Goal: Task Accomplishment & Management: Complete application form

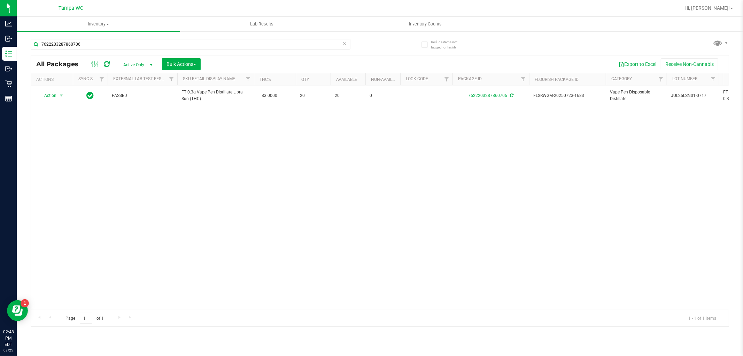
click at [342, 42] on icon at bounding box center [344, 43] width 5 height 8
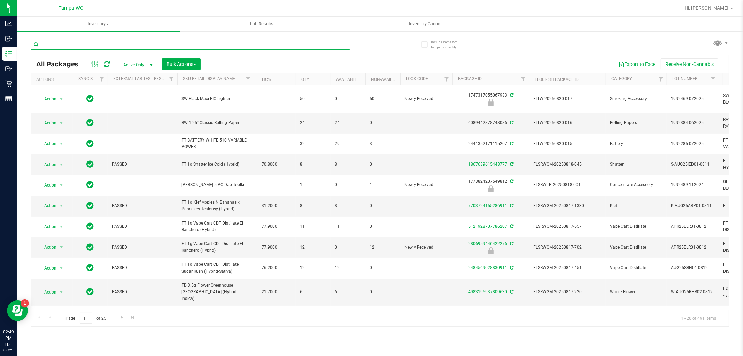
click at [334, 46] on input "text" at bounding box center [191, 44] width 320 height 10
click at [340, 52] on div at bounding box center [191, 47] width 320 height 16
click at [345, 40] on input "text" at bounding box center [191, 44] width 320 height 10
click at [85, 44] on input "text" at bounding box center [191, 44] width 320 height 10
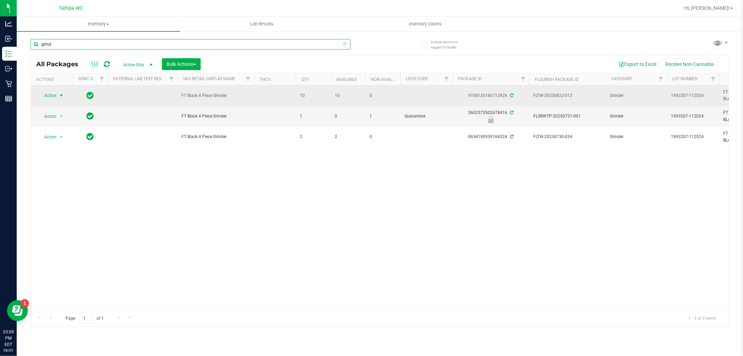
type input "grind"
click at [51, 95] on span "Action" at bounding box center [47, 96] width 19 height 10
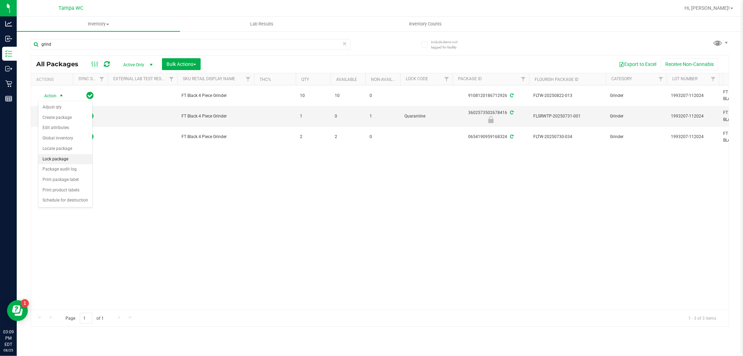
click at [51, 158] on li "Lock package" at bounding box center [65, 159] width 54 height 10
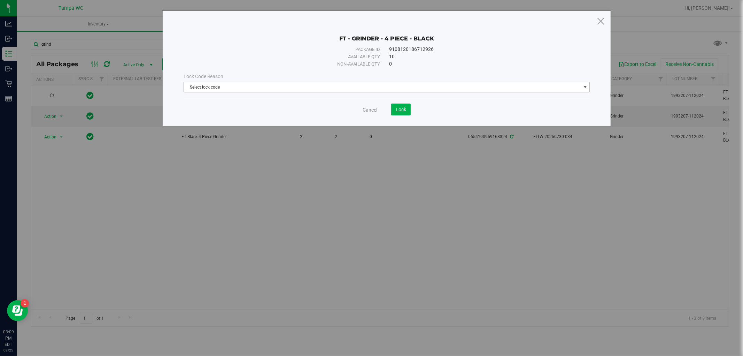
click at [284, 86] on span "Select lock code" at bounding box center [382, 87] width 397 height 10
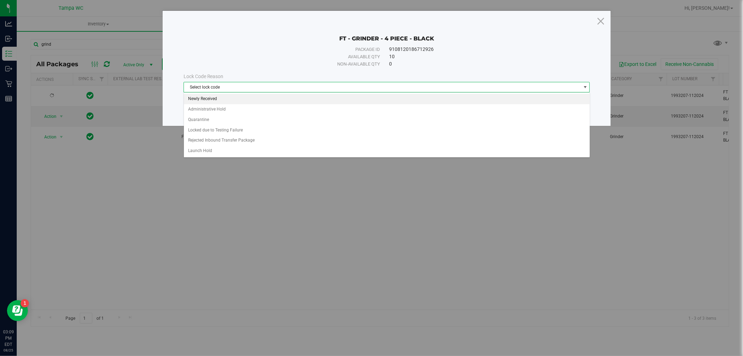
click at [255, 95] on li "Newly Received" at bounding box center [387, 99] width 406 height 10
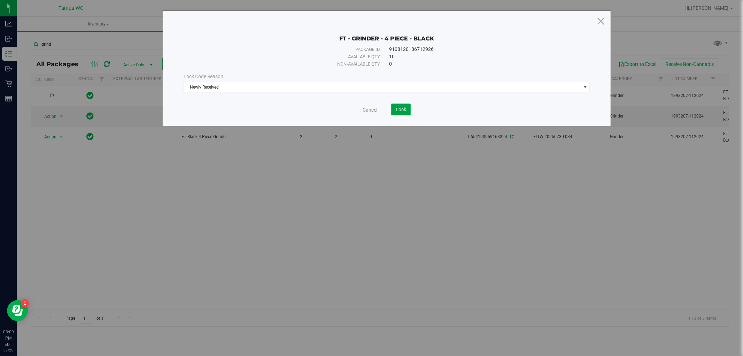
click at [405, 112] on span "Lock" at bounding box center [401, 110] width 10 height 6
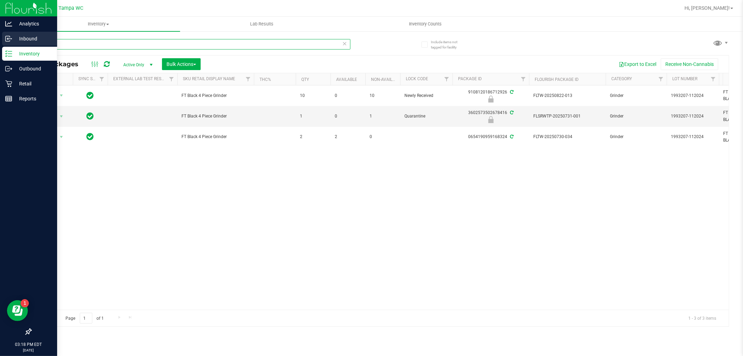
drag, startPoint x: 72, startPoint y: 43, endPoint x: 0, endPoint y: 34, distance: 73.0
click at [0, 33] on div "Analytics Inbound Inventory Outbound Retail Reports 03:18 PM EDT 08/25/2025 08/…" at bounding box center [371, 178] width 743 height 356
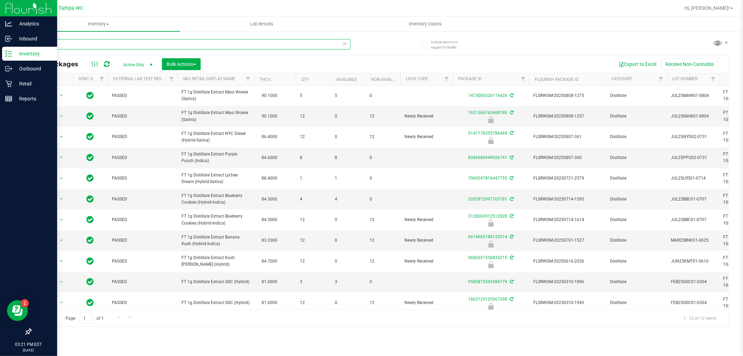
drag, startPoint x: 57, startPoint y: 41, endPoint x: 2, endPoint y: 51, distance: 56.2
click at [0, 51] on div "Analytics Inbound Inventory Outbound Retail Reports 03:21 PM EDT 08/25/2025 08/…" at bounding box center [371, 178] width 743 height 356
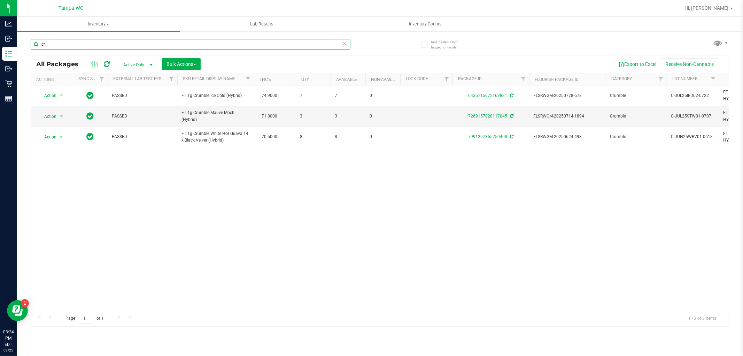
type input "c"
type input "srz"
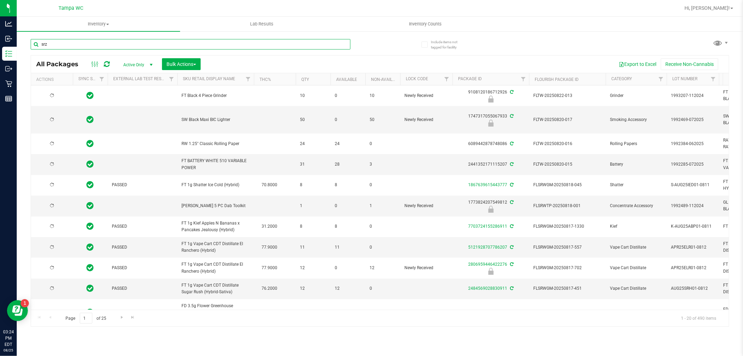
type input "2026-02-15"
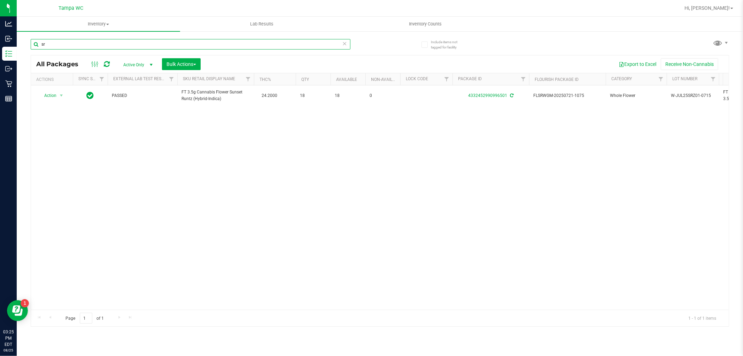
type input "s"
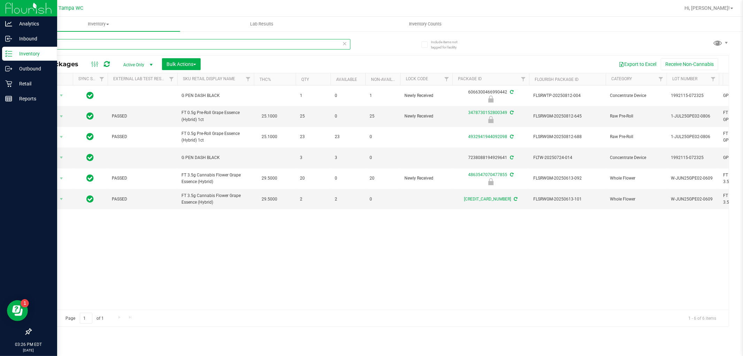
drag, startPoint x: 86, startPoint y: 44, endPoint x: 0, endPoint y: 56, distance: 86.8
click at [0, 56] on div "Analytics Inbound Inventory Outbound Retail Reports 03:26 PM EDT 08/25/2025 08/…" at bounding box center [371, 178] width 743 height 356
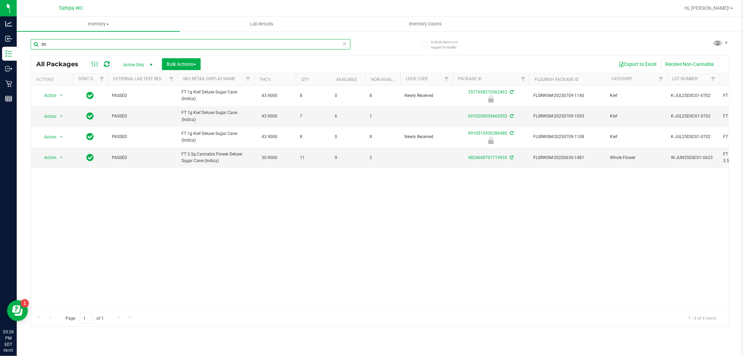
type input "d"
type input "i"
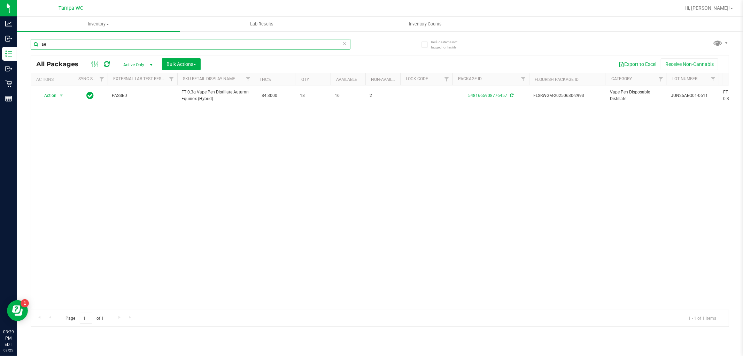
type input "a"
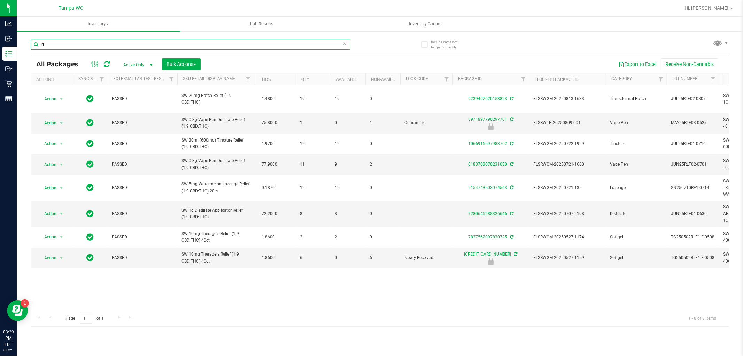
type input "r"
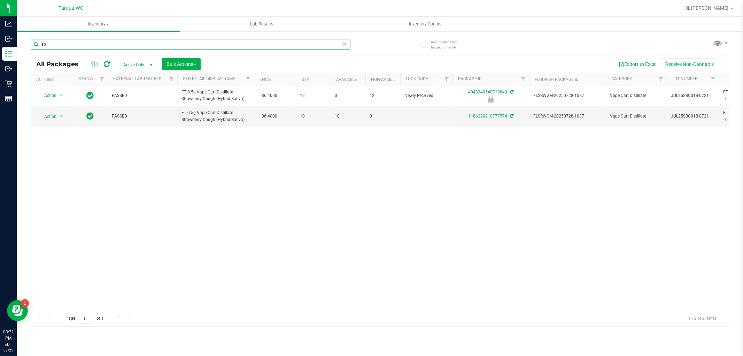
type input "s"
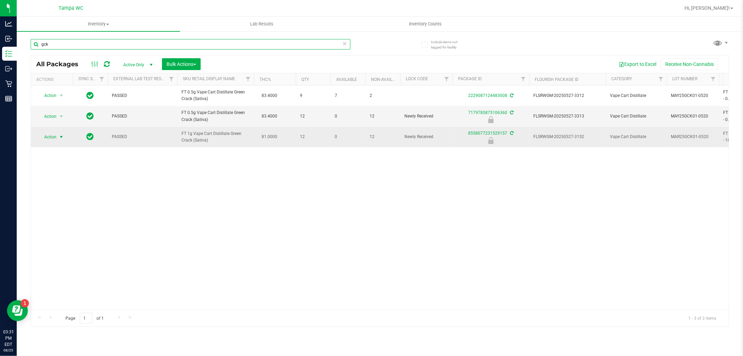
type input "gck"
click at [60, 135] on span "select" at bounding box center [62, 137] width 6 height 6
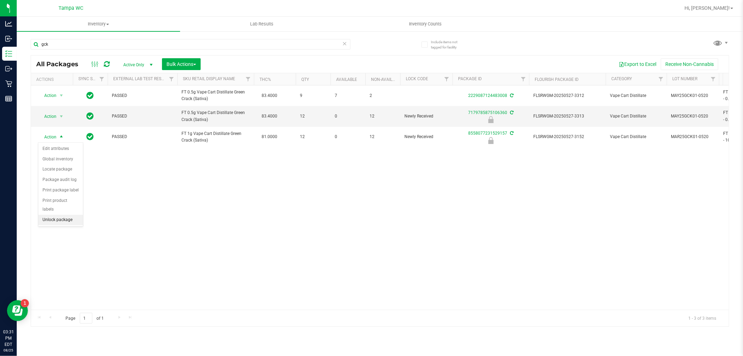
click at [57, 222] on li "Unlock package" at bounding box center [60, 220] width 45 height 10
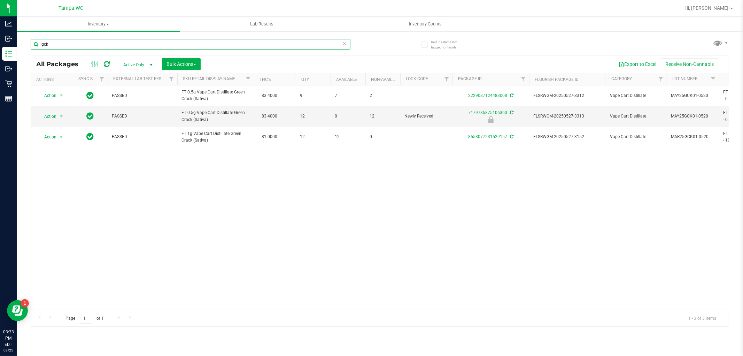
click at [74, 46] on input "gck" at bounding box center [191, 44] width 320 height 10
type input "g"
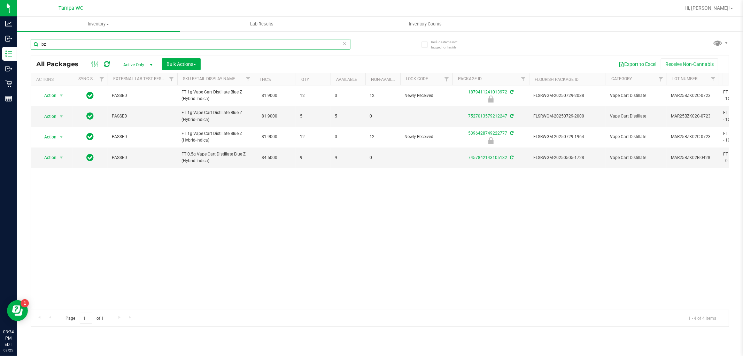
type input "b"
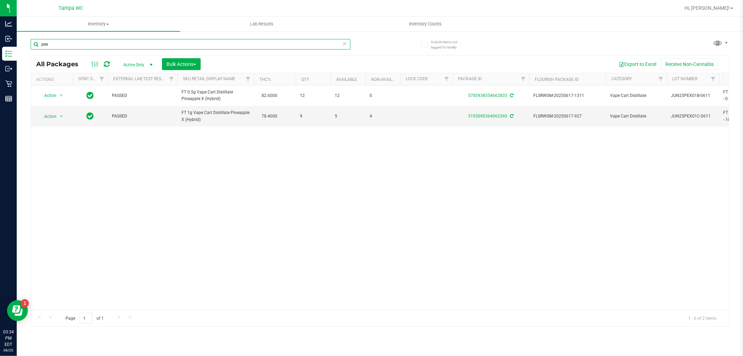
type input "pex"
click at [342, 39] on icon at bounding box center [344, 43] width 5 height 8
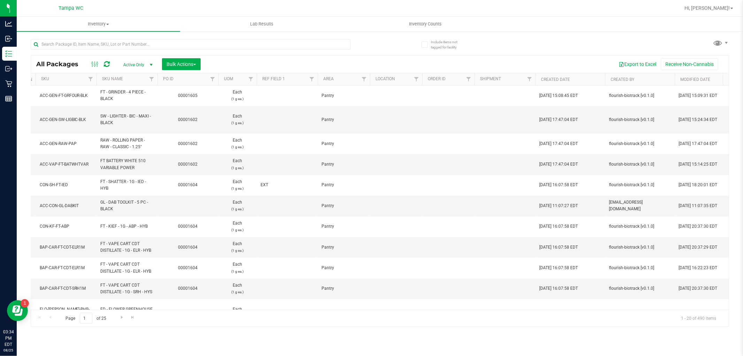
scroll to position [0, 1049]
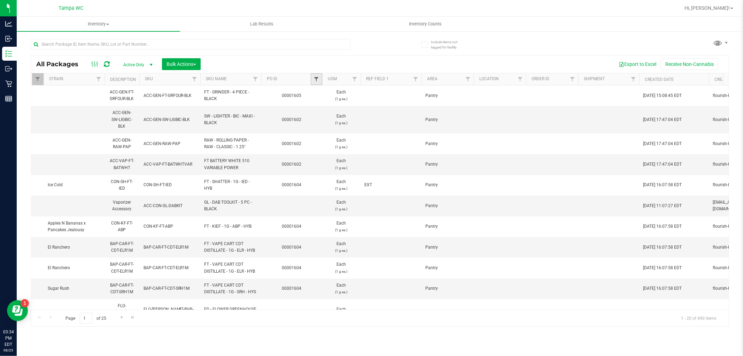
click at [316, 79] on span "Filter" at bounding box center [316, 79] width 6 height 6
type input "1606"
click at [315, 105] on button "Filter" at bounding box center [331, 112] width 33 height 15
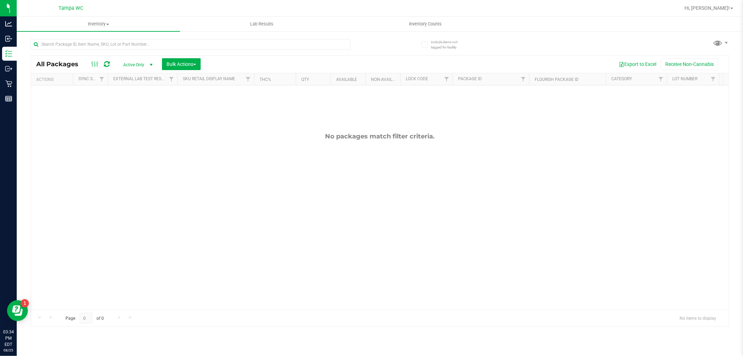
click at [106, 64] on icon at bounding box center [107, 64] width 6 height 7
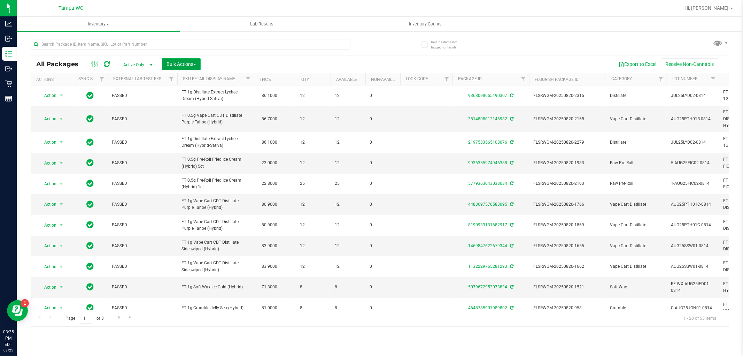
click at [178, 63] on span "Bulk Actions" at bounding box center [181, 64] width 30 height 6
click at [193, 130] on span "Lock/Unlock packages" at bounding box center [190, 131] width 48 height 6
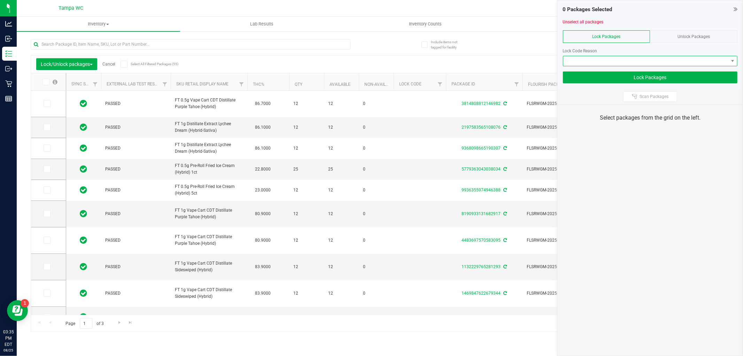
click at [612, 62] on span at bounding box center [645, 61] width 165 height 10
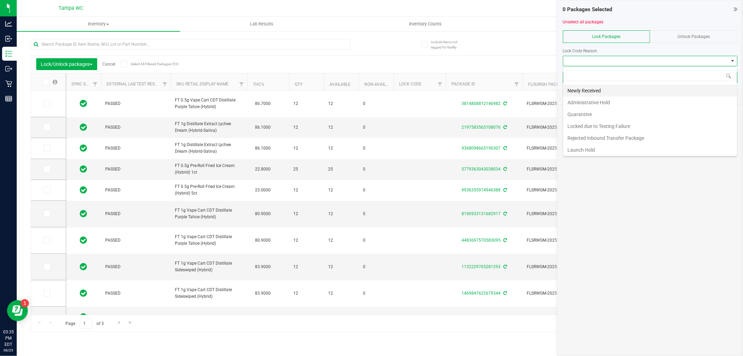
click at [594, 88] on li "Newly Received" at bounding box center [650, 91] width 174 height 12
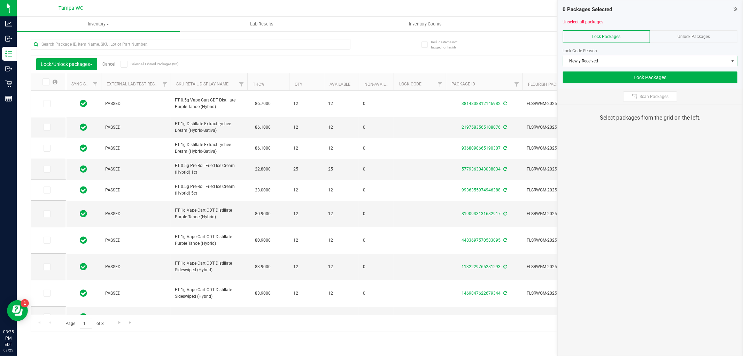
click at [46, 82] on icon at bounding box center [45, 82] width 5 height 0
click at [0, 0] on input "checkbox" at bounding box center [0, 0] width 0 height 0
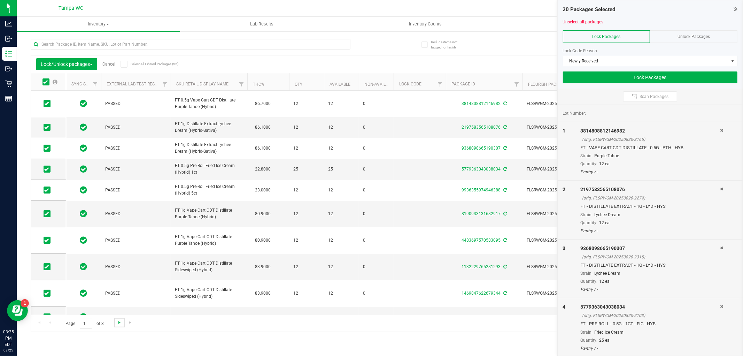
click at [117, 323] on span "Go to the next page" at bounding box center [120, 322] width 6 height 6
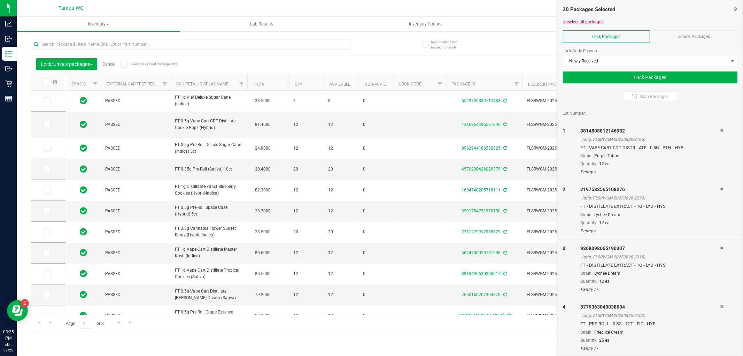
click at [47, 82] on icon at bounding box center [45, 82] width 5 height 0
click at [0, 0] on input "checkbox" at bounding box center [0, 0] width 0 height 0
click at [119, 319] on link "Go to the next page" at bounding box center [119, 322] width 10 height 9
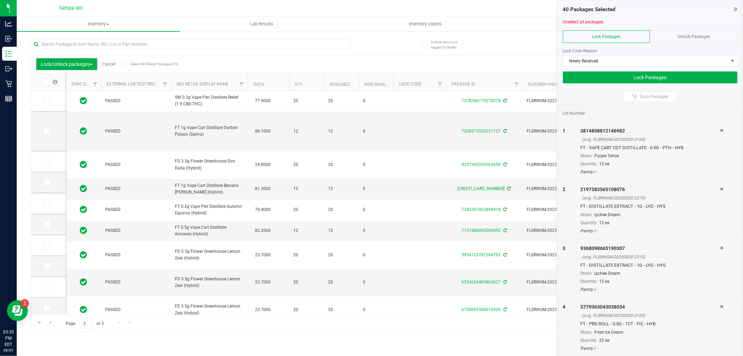
click at [44, 82] on icon at bounding box center [45, 82] width 5 height 0
click at [0, 0] on input "checkbox" at bounding box center [0, 0] width 0 height 0
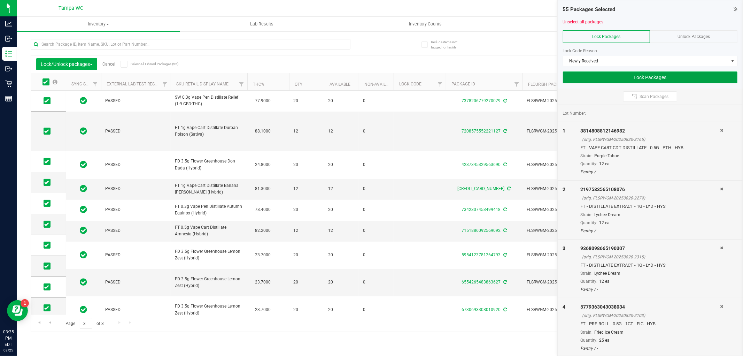
click at [638, 74] on button "Lock Packages" at bounding box center [650, 77] width 174 height 12
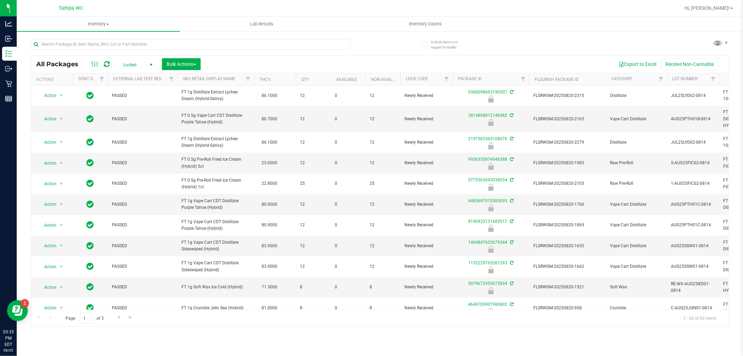
drag, startPoint x: 147, startPoint y: 62, endPoint x: 147, endPoint y: 67, distance: 4.5
click at [147, 64] on span "select" at bounding box center [151, 65] width 9 height 10
click at [147, 77] on li "Active Only" at bounding box center [136, 76] width 38 height 10
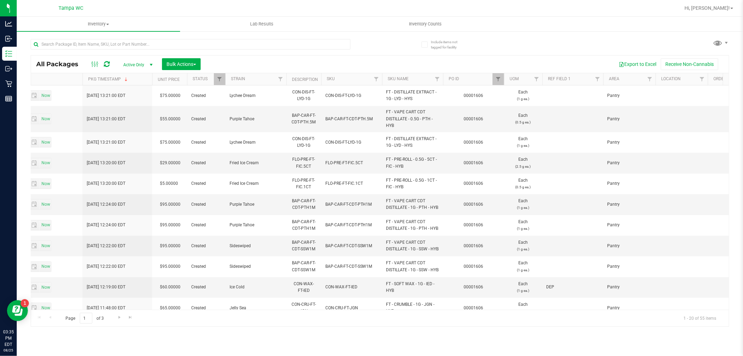
scroll to position [0, 890]
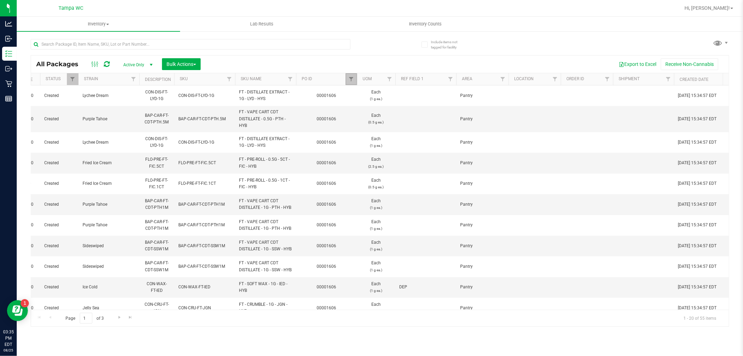
click at [350, 82] on link "Filter" at bounding box center [350, 79] width 11 height 12
click at [411, 112] on button "Clear" at bounding box center [404, 112] width 33 height 15
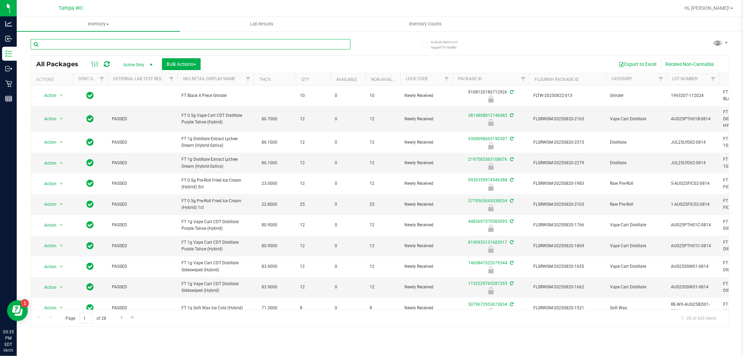
click at [93, 47] on input "text" at bounding box center [191, 44] width 320 height 10
type input "7050445973738678"
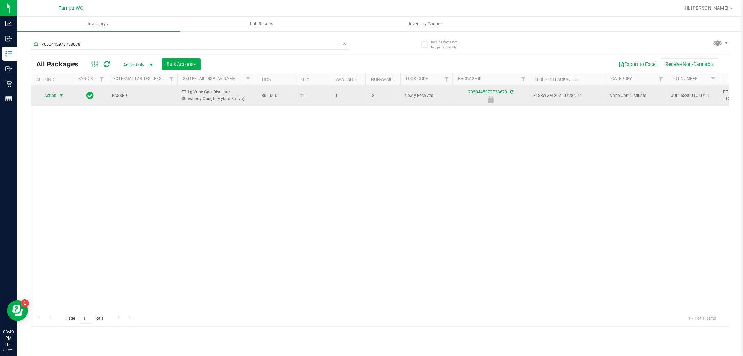
click at [52, 101] on td "Action Action Edit attributes Global inventory Locate package Package audit log…" at bounding box center [52, 95] width 42 height 20
click at [53, 94] on span "Action" at bounding box center [47, 96] width 19 height 10
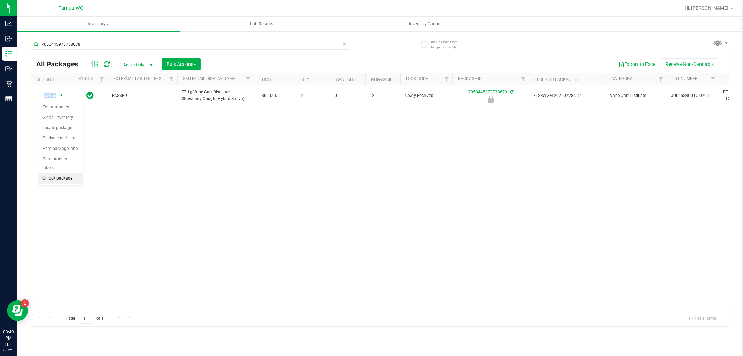
click at [58, 175] on li "Unlock package" at bounding box center [60, 178] width 45 height 10
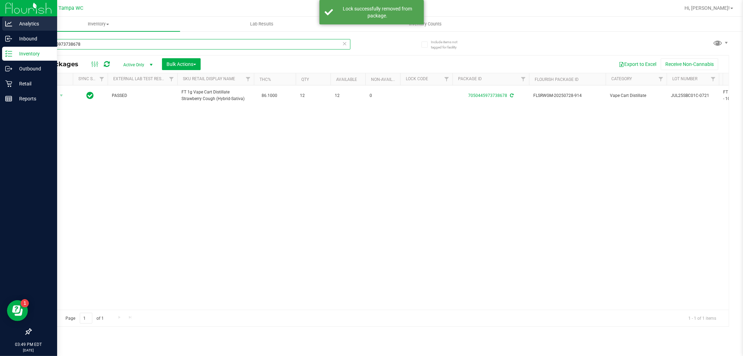
drag, startPoint x: 93, startPoint y: 46, endPoint x: 0, endPoint y: 23, distance: 95.4
click at [0, 23] on div "Analytics Inbound Inventory Outbound Retail Reports 03:49 PM EDT 08/25/2025 08/…" at bounding box center [371, 178] width 743 height 356
type input "3506258054850771"
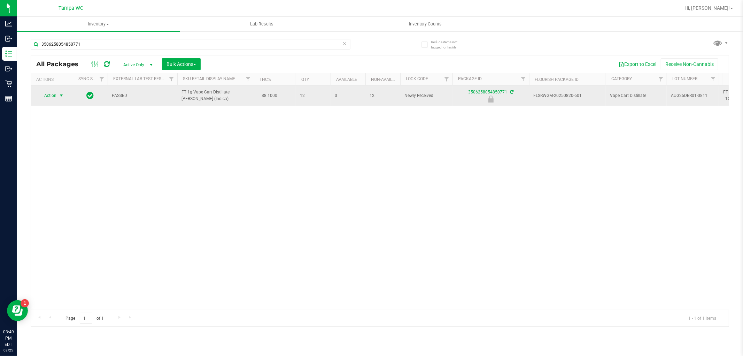
click at [52, 95] on span "Action" at bounding box center [47, 96] width 19 height 10
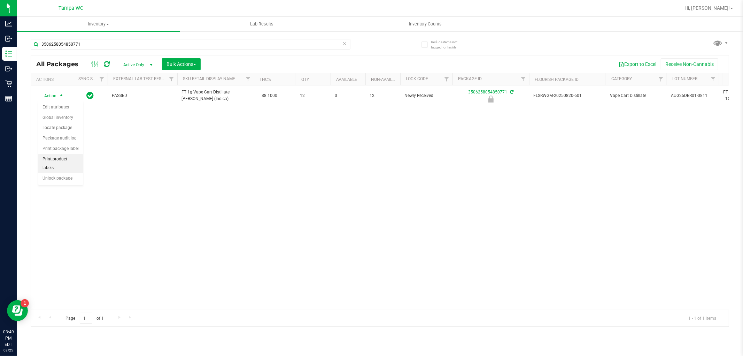
click at [70, 172] on li "Print product labels" at bounding box center [60, 163] width 45 height 19
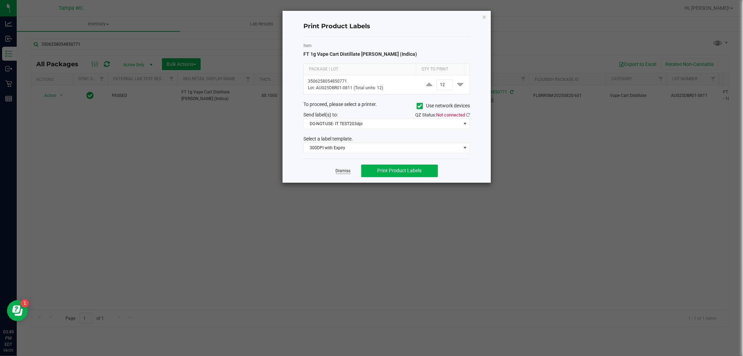
click at [338, 170] on link "Dismiss" at bounding box center [343, 171] width 15 height 6
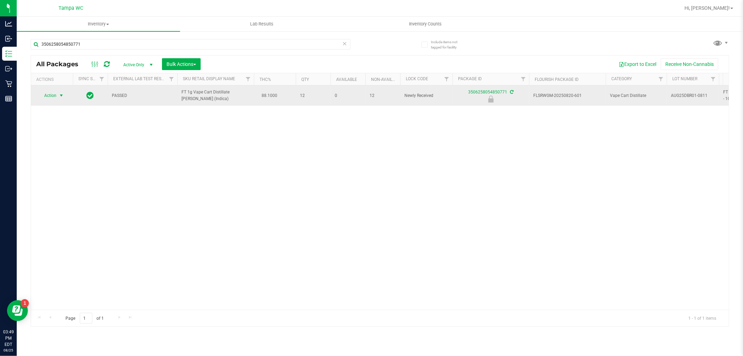
click at [56, 95] on span "Action" at bounding box center [52, 96] width 28 height 10
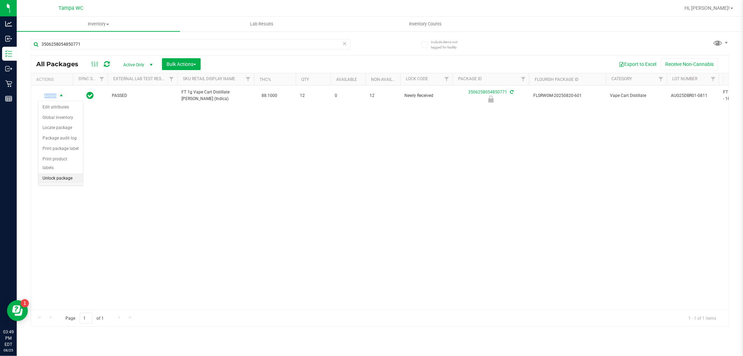
click at [69, 178] on li "Unlock package" at bounding box center [60, 178] width 45 height 10
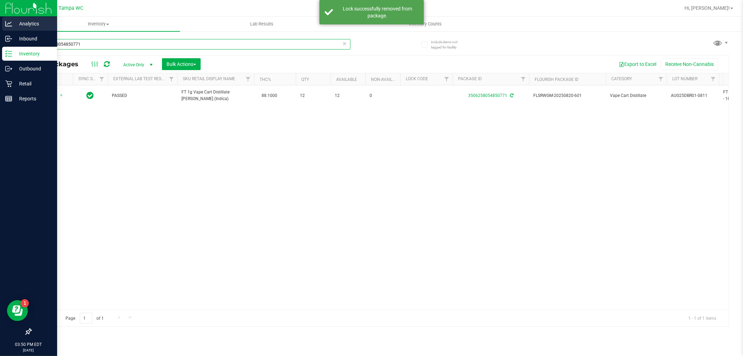
drag, startPoint x: 105, startPoint y: 45, endPoint x: 2, endPoint y: 19, distance: 105.8
click at [1, 16] on div "Analytics Inbound Inventory Outbound Retail Reports 03:50 PM EDT 08/25/2025 08/…" at bounding box center [371, 178] width 743 height 356
type input "0492385877503787"
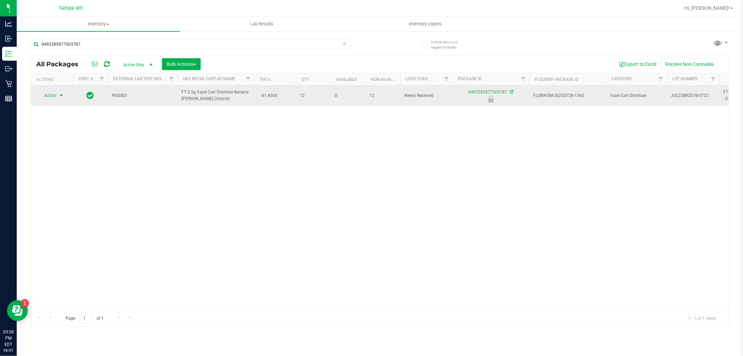
click at [54, 96] on span "Action" at bounding box center [47, 96] width 19 height 10
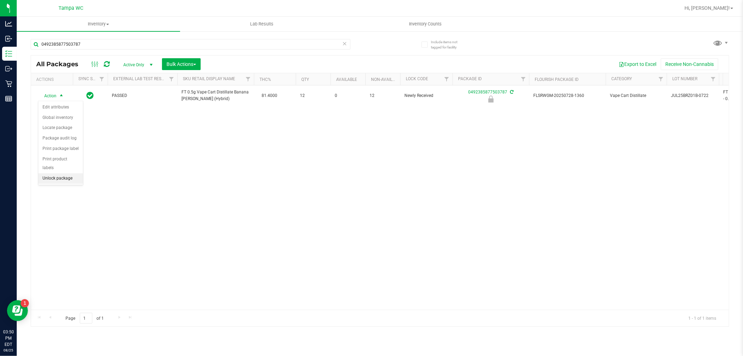
click at [71, 179] on li "Unlock package" at bounding box center [60, 178] width 45 height 10
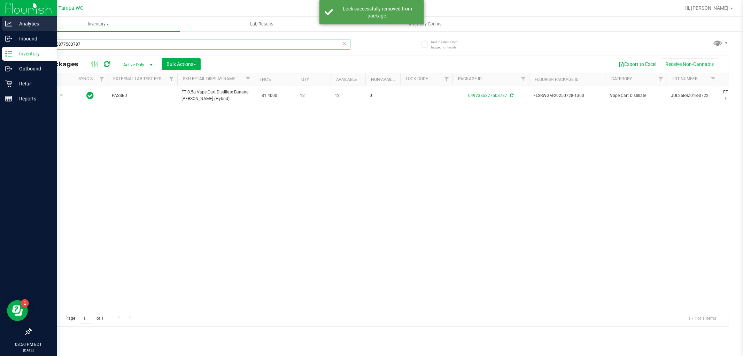
drag, startPoint x: 95, startPoint y: 42, endPoint x: 0, endPoint y: 25, distance: 96.5
click at [0, 29] on div "Analytics Inbound Inventory Outbound Retail Reports 03:50 PM EDT 08/25/2025 08/…" at bounding box center [371, 178] width 743 height 356
type input "1316954496561046"
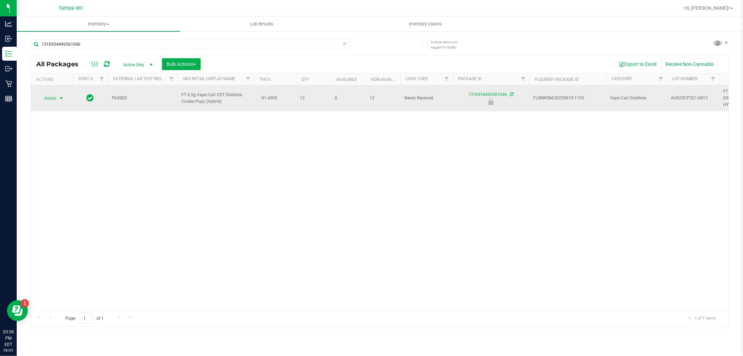
click at [49, 96] on span "Action" at bounding box center [47, 98] width 19 height 10
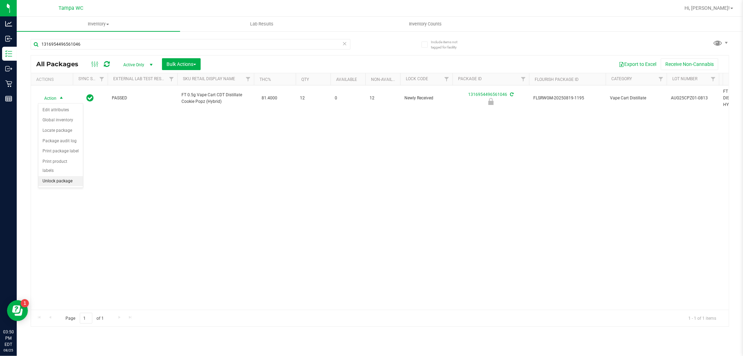
click at [62, 183] on li "Unlock package" at bounding box center [60, 181] width 45 height 10
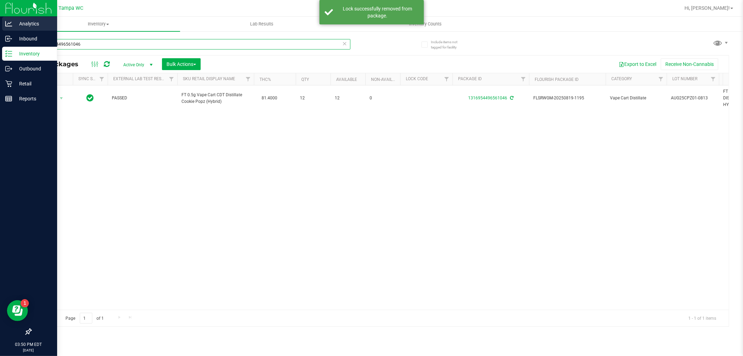
drag, startPoint x: 36, startPoint y: 36, endPoint x: 0, endPoint y: 27, distance: 37.4
click at [0, 28] on div "Analytics Inbound Inventory Outbound Retail Reports 03:50 PM EDT 08/25/2025 08/…" at bounding box center [371, 178] width 743 height 356
type input "3814808812146982"
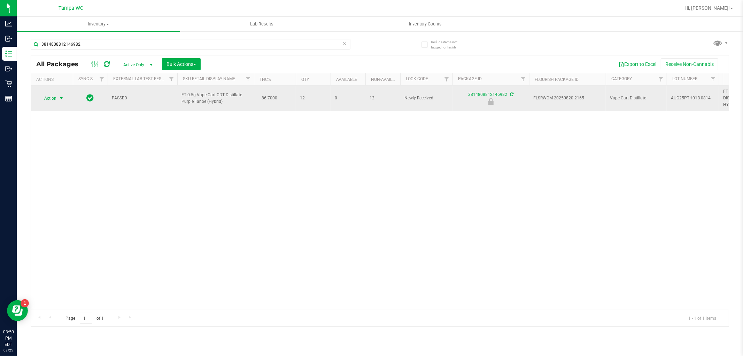
click at [64, 96] on span "select" at bounding box center [62, 98] width 6 height 6
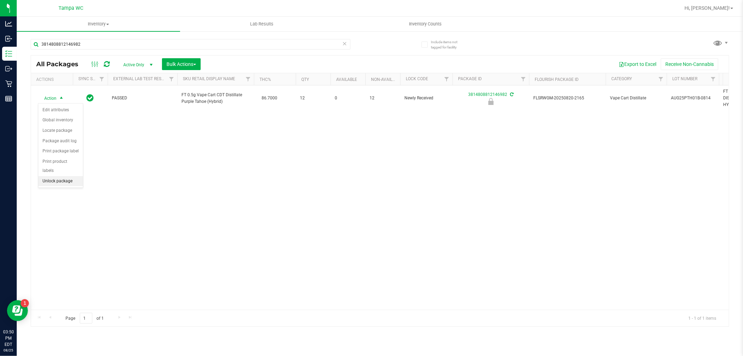
click at [54, 177] on li "Unlock package" at bounding box center [60, 181] width 45 height 10
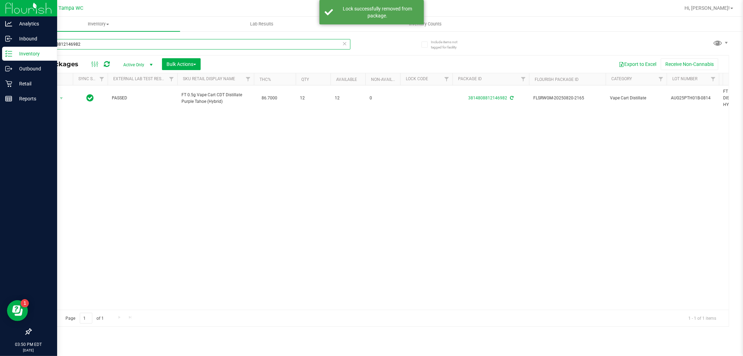
drag, startPoint x: 26, startPoint y: 33, endPoint x: 0, endPoint y: 2, distance: 40.0
click at [0, 7] on div "Analytics Inbound Inventory Outbound Retail Reports 03:50 PM EDT 08/25/2025 08/…" at bounding box center [371, 178] width 743 height 356
type input "8190933131682917"
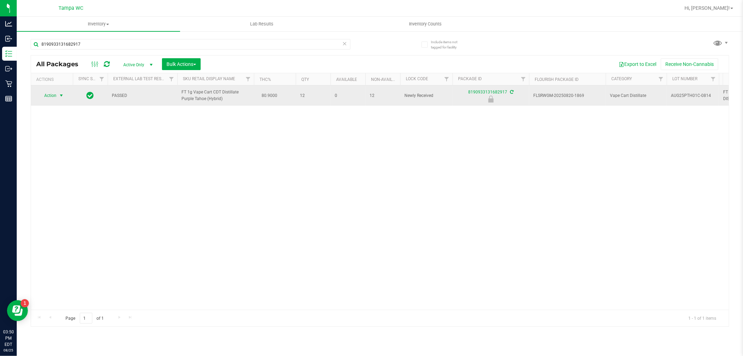
click at [56, 96] on span "Action" at bounding box center [47, 96] width 19 height 10
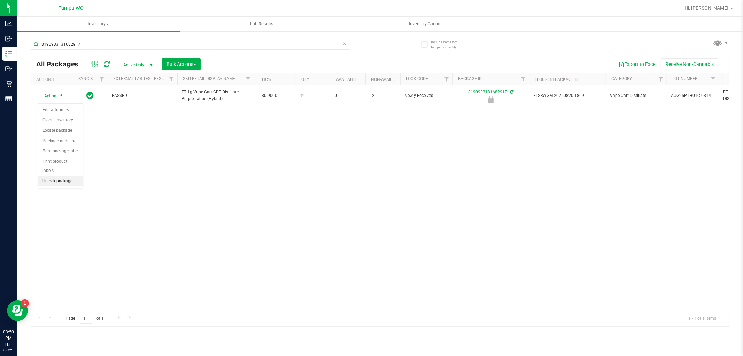
click at [59, 180] on li "Unlock package" at bounding box center [60, 181] width 45 height 10
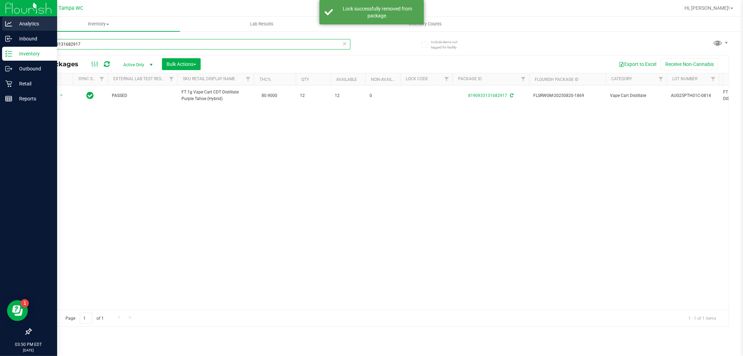
drag, startPoint x: 0, startPoint y: 27, endPoint x: 2, endPoint y: 19, distance: 8.2
click at [0, 18] on div "Analytics Inbound Inventory Outbound Retail Reports 03:50 PM EDT 08/25/2025 08/…" at bounding box center [371, 178] width 743 height 356
type input "1132229765281293"
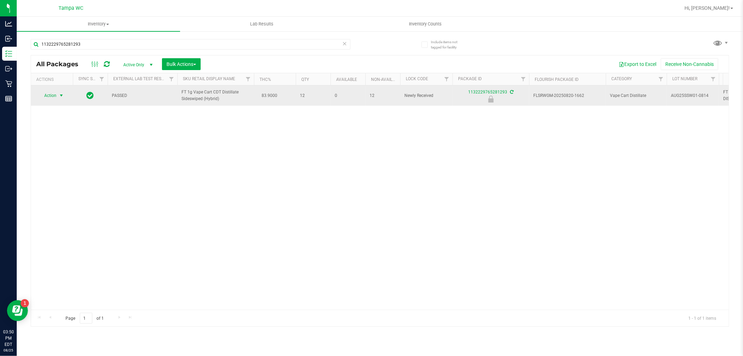
click at [53, 99] on span "Action" at bounding box center [47, 96] width 19 height 10
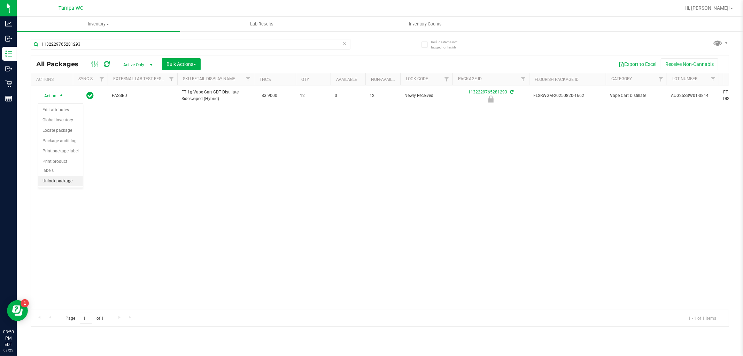
click at [68, 181] on li "Unlock package" at bounding box center [60, 181] width 45 height 10
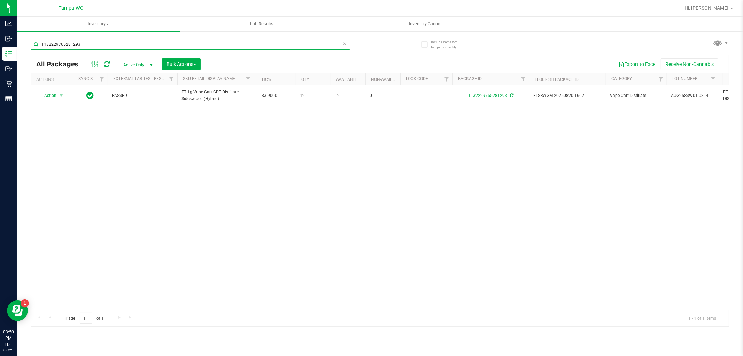
drag, startPoint x: 81, startPoint y: 41, endPoint x: 23, endPoint y: 40, distance: 58.5
click at [23, 40] on div "Include items not tagged for facility 1132229765281293 All Packages Active Only…" at bounding box center [380, 137] width 726 height 212
type input "2937160670177872"
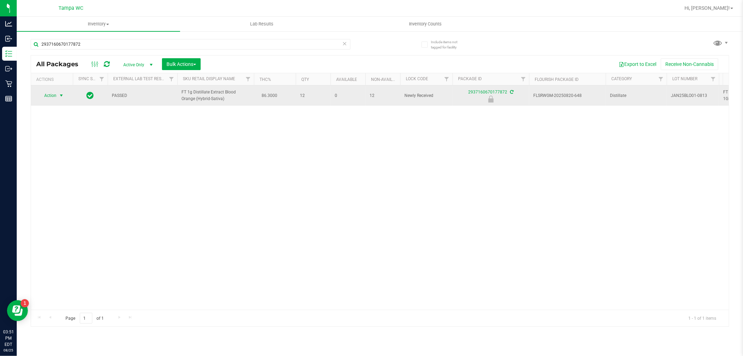
click at [56, 96] on span "Action" at bounding box center [47, 96] width 19 height 10
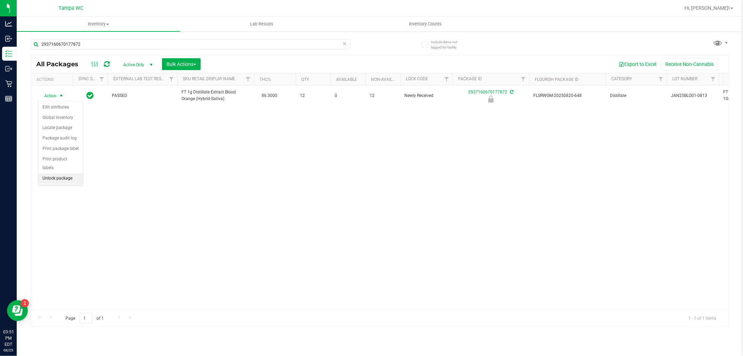
click at [65, 182] on li "Unlock package" at bounding box center [60, 178] width 45 height 10
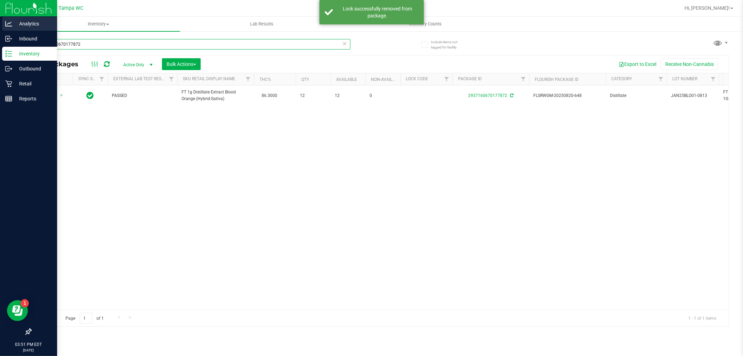
drag, startPoint x: 82, startPoint y: 40, endPoint x: 0, endPoint y: 30, distance: 82.8
click at [0, 30] on div "Analytics Inbound Inventory Outbound Retail Reports 03:51 PM EDT 08/25/2025 08/…" at bounding box center [371, 178] width 743 height 356
type input "9936355974946388"
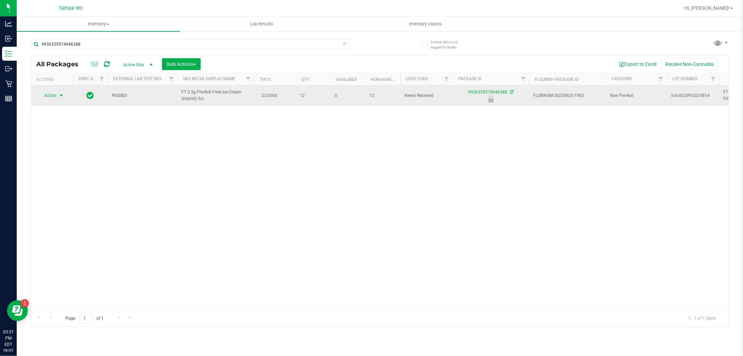
click at [58, 98] on span "select" at bounding box center [61, 96] width 9 height 10
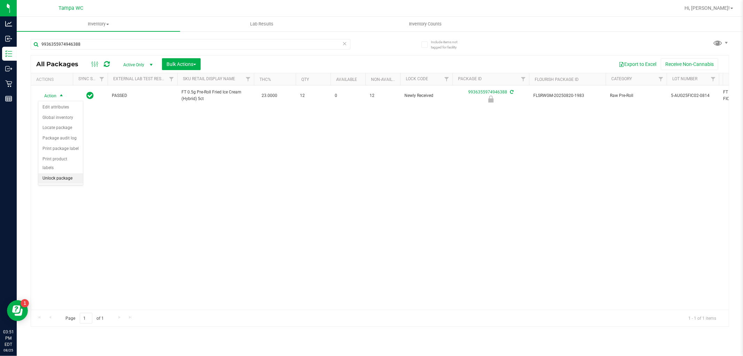
click at [56, 182] on li "Unlock package" at bounding box center [60, 178] width 45 height 10
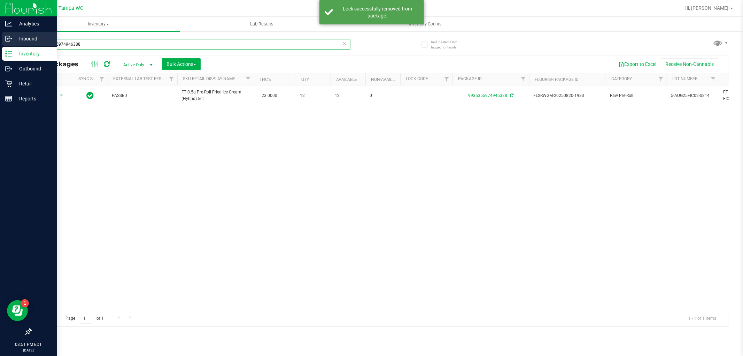
drag, startPoint x: 101, startPoint y: 45, endPoint x: 0, endPoint y: 36, distance: 101.8
click at [0, 37] on div "Analytics Inbound Inventory Outbound Retail Reports 03:51 PM EDT 08/25/2025 08/…" at bounding box center [371, 178] width 743 height 356
type input "5779363043038034"
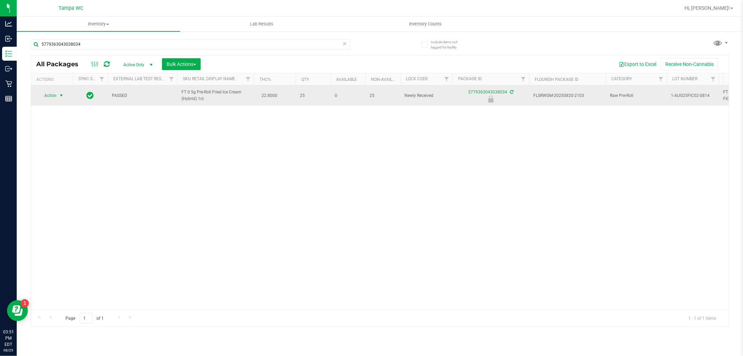
click at [51, 95] on span "Action" at bounding box center [47, 96] width 19 height 10
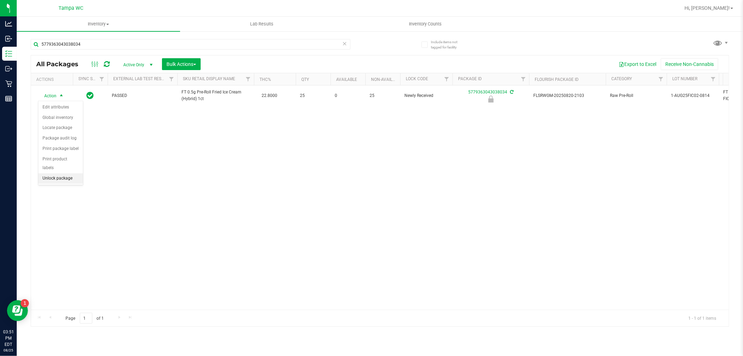
click at [70, 181] on li "Unlock package" at bounding box center [60, 178] width 45 height 10
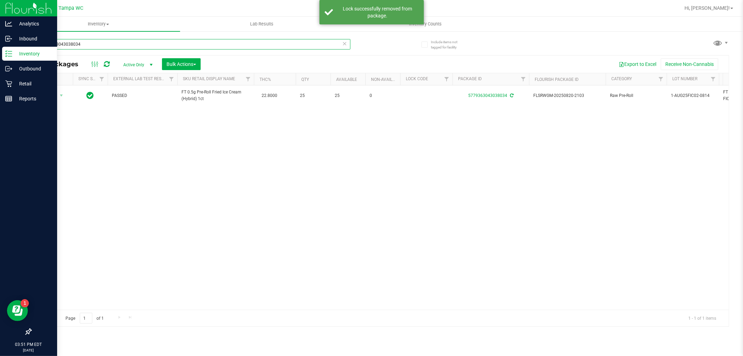
drag, startPoint x: 62, startPoint y: 42, endPoint x: 0, endPoint y: 16, distance: 67.5
click at [0, 19] on div "Analytics Inbound Inventory Outbound Retail Reports 03:51 PM EDT 08/25/2025 08/…" at bounding box center [371, 178] width 743 height 356
type input "9962944186582925"
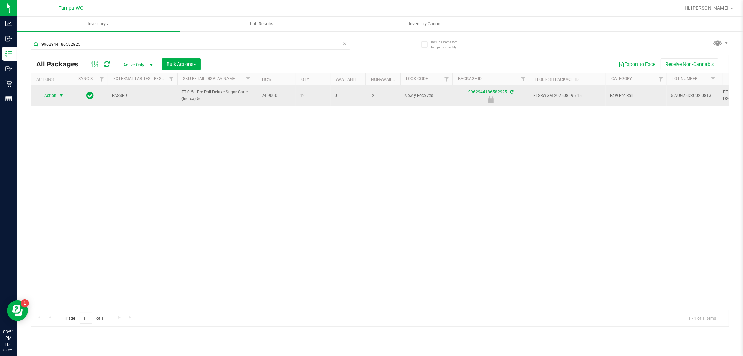
click at [53, 96] on span "Action" at bounding box center [47, 96] width 19 height 10
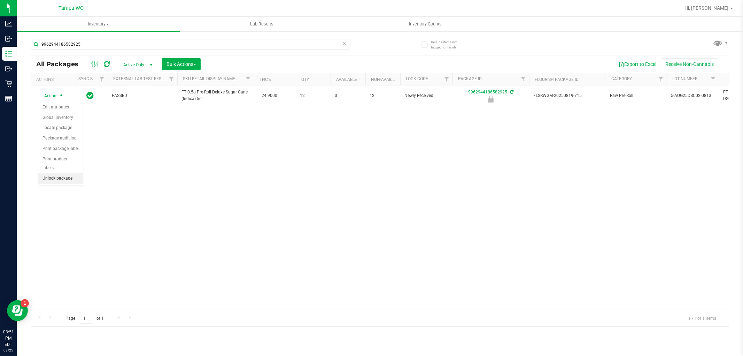
click at [69, 176] on li "Unlock package" at bounding box center [60, 178] width 45 height 10
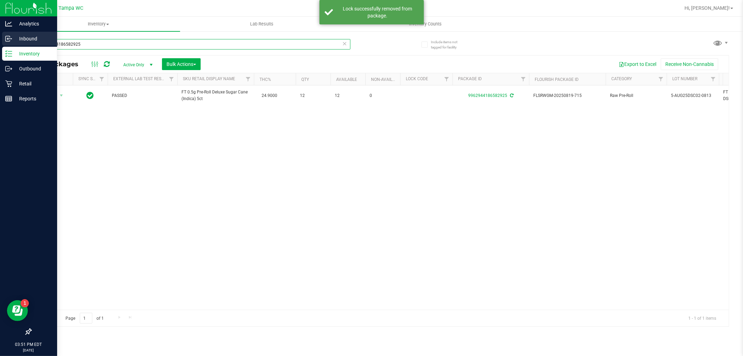
drag, startPoint x: 58, startPoint y: 40, endPoint x: 13, endPoint y: 35, distance: 44.9
click at [13, 35] on div "Analytics Inbound Inventory Outbound Retail Reports 03:51 PM EDT 08/25/2025 08/…" at bounding box center [371, 178] width 743 height 356
type input "3591784751970130"
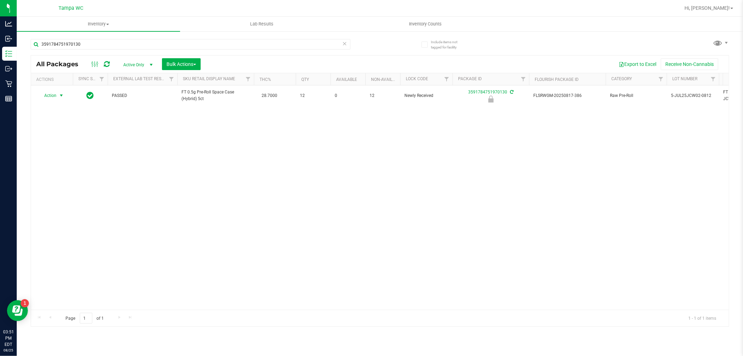
click at [56, 96] on span "Action" at bounding box center [47, 96] width 19 height 10
click at [77, 180] on li "Unlock package" at bounding box center [60, 178] width 45 height 10
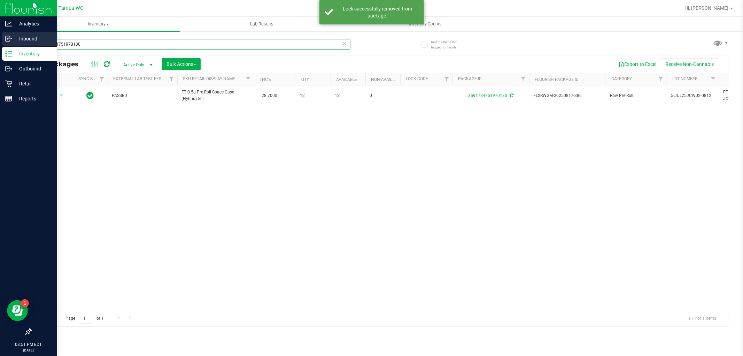
drag, startPoint x: 86, startPoint y: 44, endPoint x: 0, endPoint y: 35, distance: 86.8
click at [0, 35] on div "Analytics Inbound Inventory Outbound Retail Reports 03:51 PM EDT 08/25/2025 08/…" at bounding box center [371, 178] width 743 height 356
type input "[CREDIT_CARD_NUMBER]"
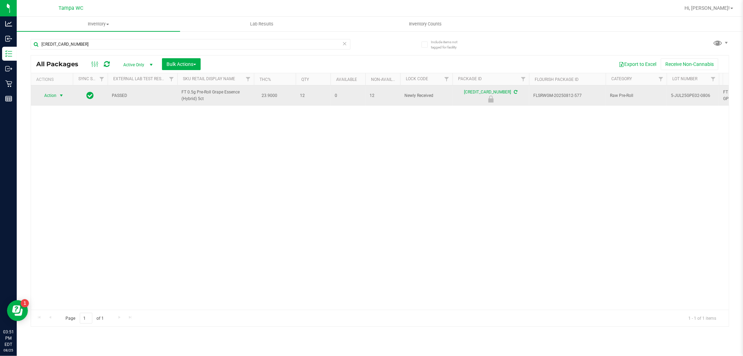
click at [51, 98] on span "Action" at bounding box center [47, 96] width 19 height 10
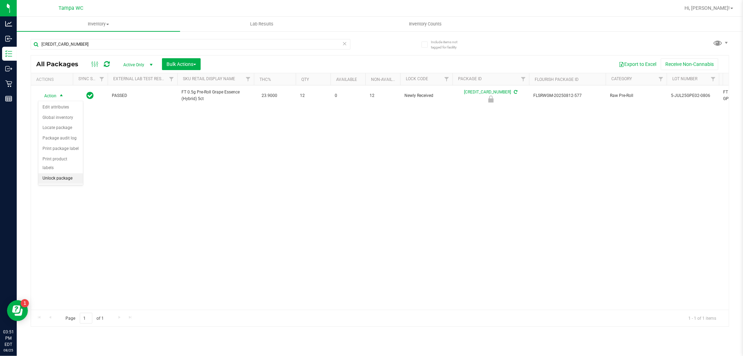
click at [66, 180] on li "Unlock package" at bounding box center [60, 178] width 45 height 10
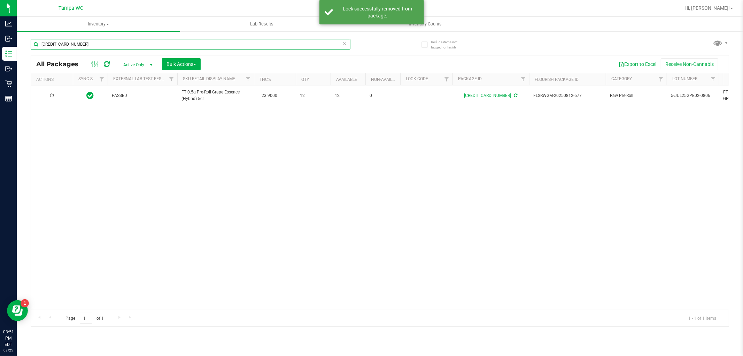
drag, startPoint x: 67, startPoint y: 40, endPoint x: 28, endPoint y: 40, distance: 38.3
click at [30, 40] on div "Include items not tagged for facility 6361441271105625 All Packages Active Only…" at bounding box center [380, 137] width 726 height 212
type input "8522830645306114"
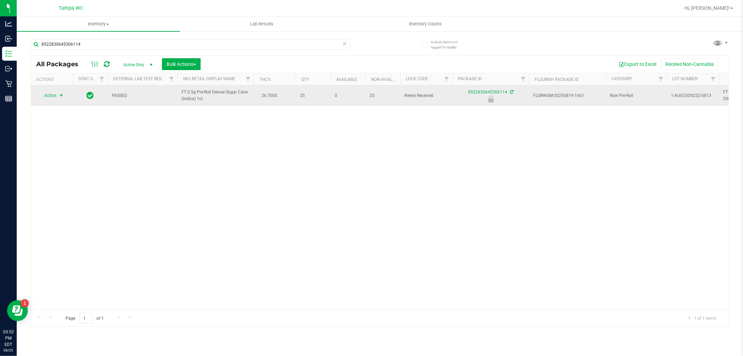
click at [44, 94] on span "Action" at bounding box center [47, 96] width 19 height 10
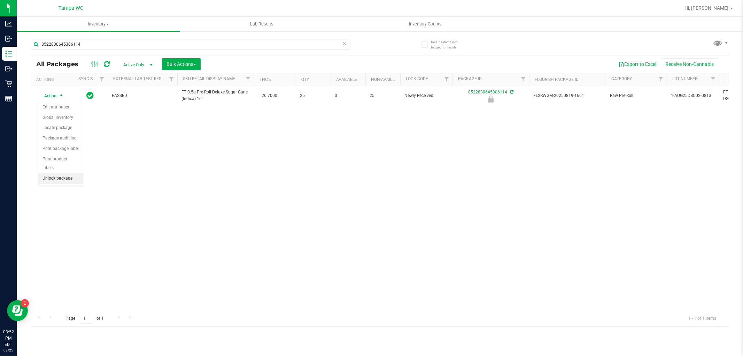
click at [77, 179] on li "Unlock package" at bounding box center [60, 178] width 45 height 10
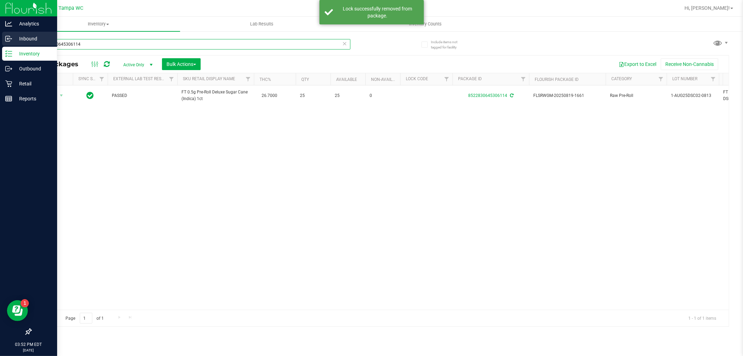
drag, startPoint x: 94, startPoint y: 43, endPoint x: 0, endPoint y: 39, distance: 94.1
click at [0, 39] on div "Analytics Inbound Inventory Outbound Retail Reports 03:52 PM EDT 08/25/2025 08/…" at bounding box center [371, 178] width 743 height 356
type input "5954123781264793"
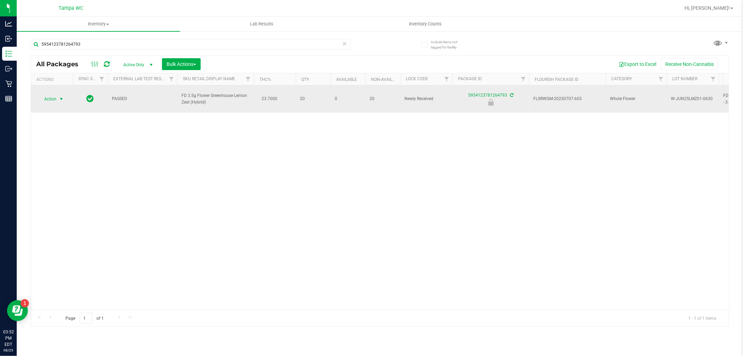
click at [52, 96] on span "Action" at bounding box center [47, 99] width 19 height 10
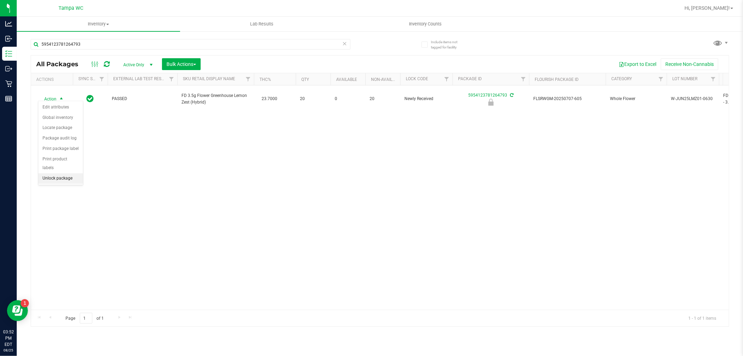
click at [66, 179] on li "Unlock package" at bounding box center [60, 178] width 45 height 10
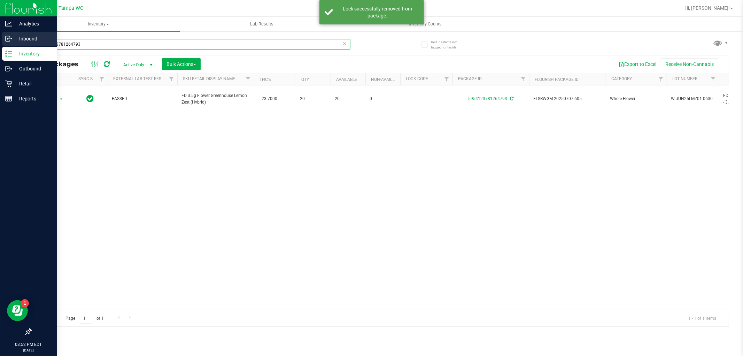
drag, startPoint x: 91, startPoint y: 40, endPoint x: 1, endPoint y: 33, distance: 90.2
click at [0, 32] on div "Analytics Inbound Inventory Outbound Retail Reports 03:52 PM EDT 08/25/2025 08/…" at bounding box center [371, 178] width 743 height 356
type input "6417455056464047"
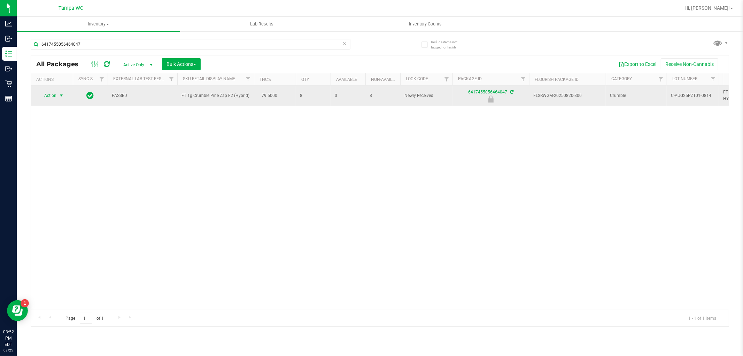
click at [58, 98] on span "select" at bounding box center [61, 96] width 9 height 10
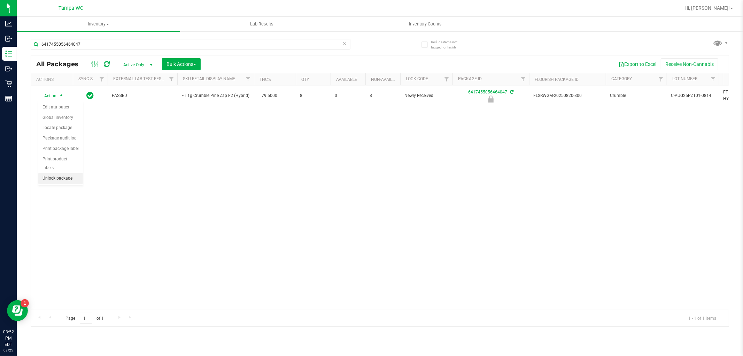
click at [73, 178] on li "Unlock package" at bounding box center [60, 178] width 45 height 10
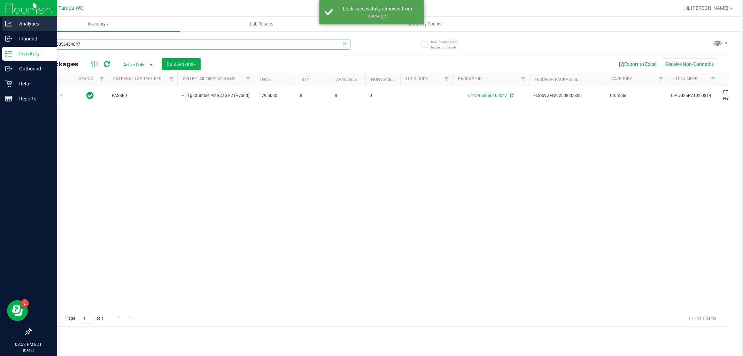
drag, startPoint x: 101, startPoint y: 44, endPoint x: 1, endPoint y: 26, distance: 101.5
click at [1, 26] on div "Analytics Inbound Inventory Outbound Retail Reports 03:52 PM EDT 08/25/2025 08/…" at bounding box center [371, 178] width 743 height 356
type input "0133577397435231"
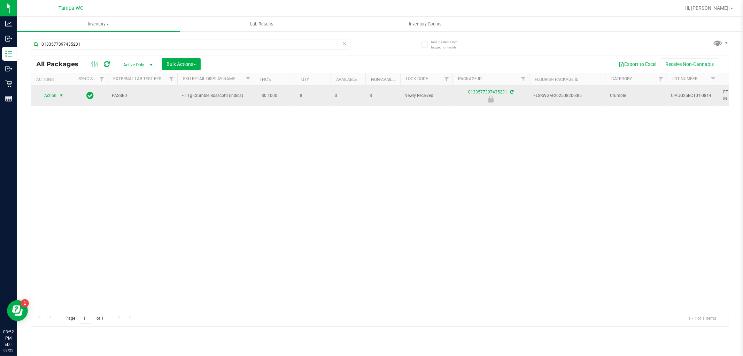
click at [54, 95] on span "Action" at bounding box center [47, 96] width 19 height 10
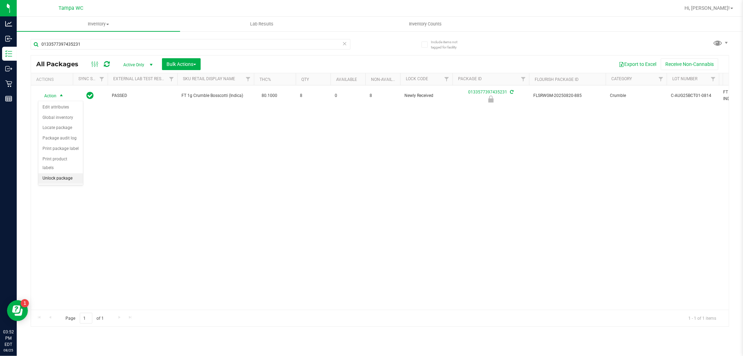
click at [60, 179] on li "Unlock package" at bounding box center [60, 178] width 45 height 10
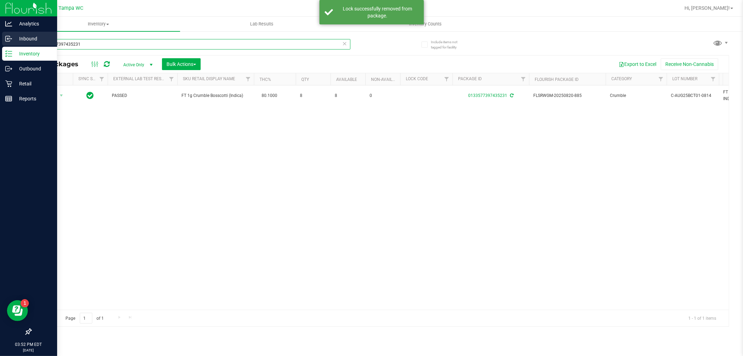
drag, startPoint x: 82, startPoint y: 44, endPoint x: 0, endPoint y: 37, distance: 82.2
click at [0, 36] on div "Analytics Inbound Inventory Outbound Retail Reports 03:52 PM EDT 08/25/2025 08/…" at bounding box center [371, 178] width 743 height 356
type input "4648785907989802"
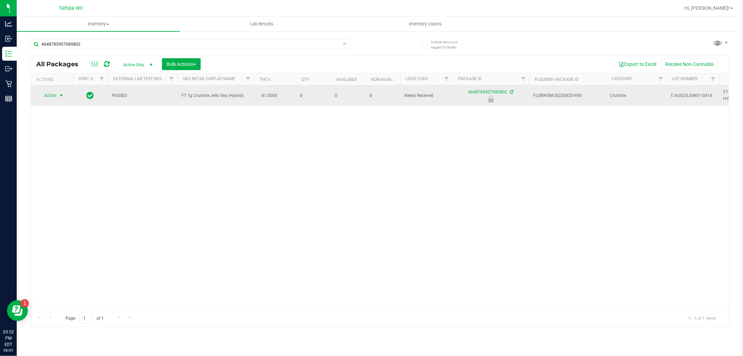
click at [54, 97] on span "Action" at bounding box center [47, 96] width 19 height 10
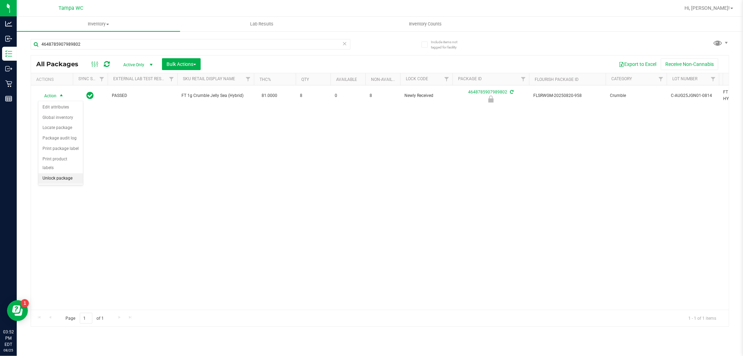
click at [58, 175] on li "Unlock package" at bounding box center [60, 178] width 45 height 10
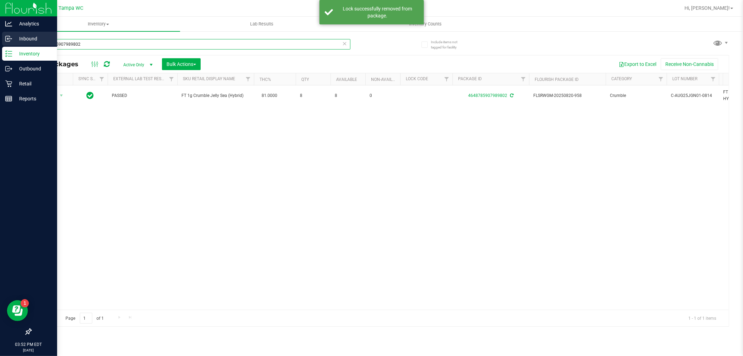
drag, startPoint x: 92, startPoint y: 42, endPoint x: 0, endPoint y: 33, distance: 92.0
click at [0, 33] on div "Analytics Inbound Inventory Outbound Retail Reports 03:52 PM EDT 08/25/2025 08/…" at bounding box center [371, 178] width 743 height 356
type input "5079672953073834"
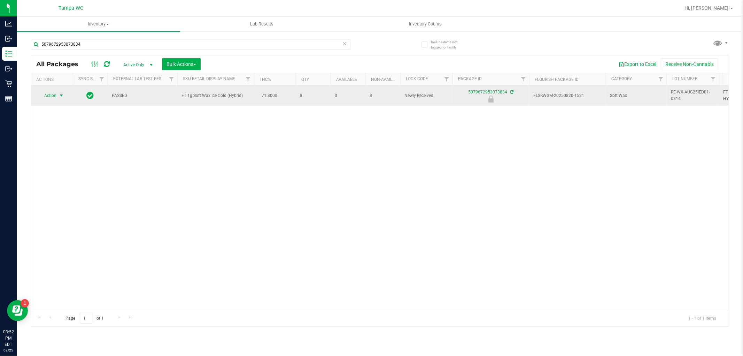
click at [56, 94] on span "Action" at bounding box center [47, 96] width 19 height 10
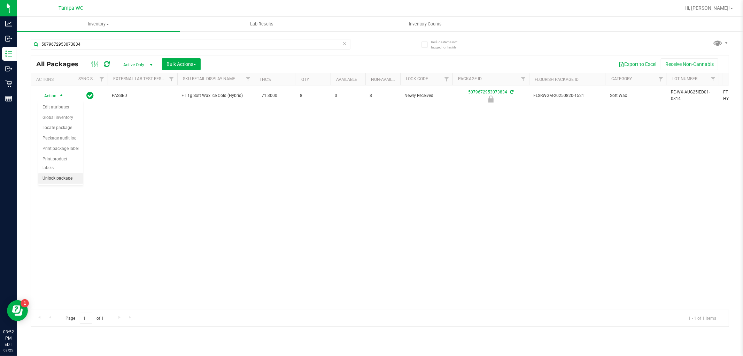
click at [67, 176] on li "Unlock package" at bounding box center [60, 178] width 45 height 10
drag, startPoint x: 129, startPoint y: 37, endPoint x: 121, endPoint y: 42, distance: 9.6
click at [121, 42] on div "5079672953073834" at bounding box center [205, 44] width 349 height 22
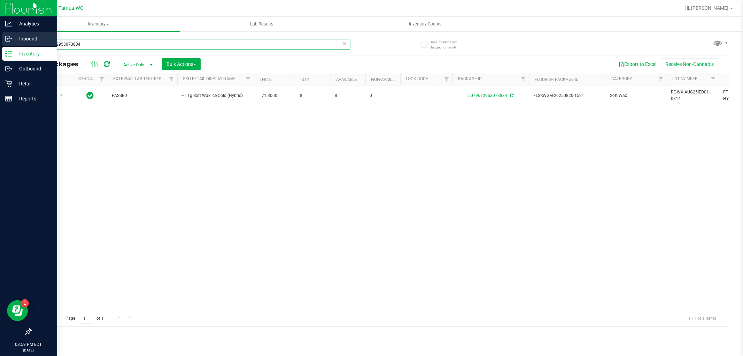
drag, startPoint x: 121, startPoint y: 43, endPoint x: 0, endPoint y: 39, distance: 120.9
click at [0, 39] on div "Analytics Inbound Inventory Outbound Retail Reports 03:59 PM EDT 08/25/2025 08/…" at bounding box center [371, 178] width 743 height 356
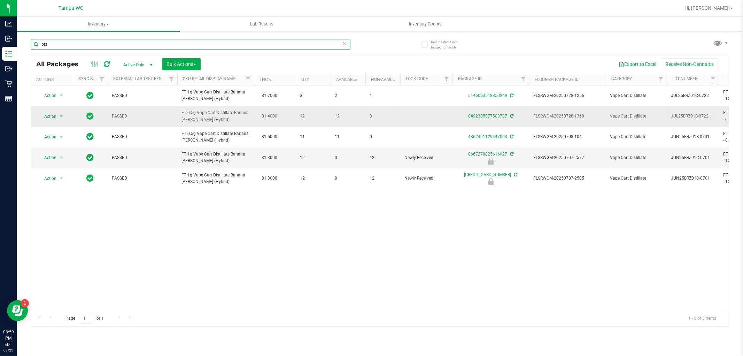
type input "brz"
click at [55, 113] on span "Action" at bounding box center [47, 116] width 19 height 10
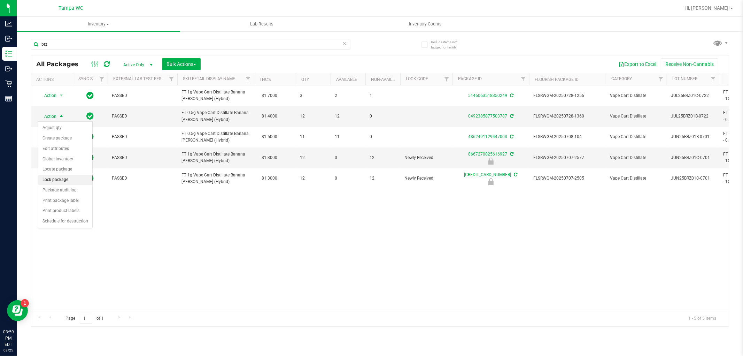
click at [65, 178] on li "Lock package" at bounding box center [65, 179] width 54 height 10
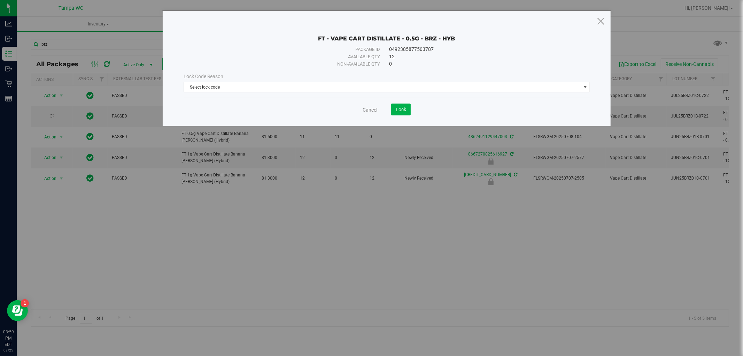
click at [319, 93] on div "Lock Code Reason Select lock code Select lock code Newly Received Administrativ…" at bounding box center [386, 83] width 417 height 30
click at [317, 85] on span "Select lock code" at bounding box center [382, 87] width 397 height 10
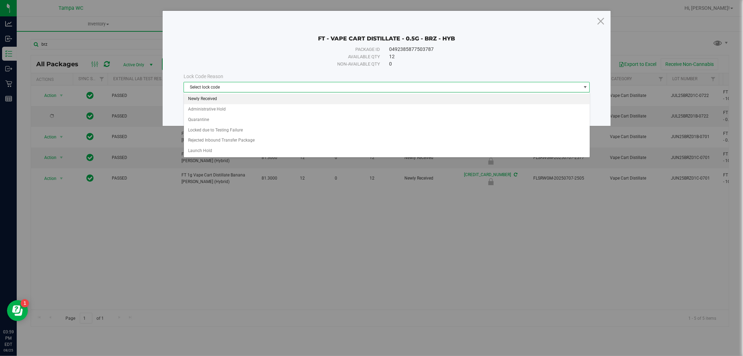
drag, startPoint x: 235, startPoint y: 99, endPoint x: 277, endPoint y: 114, distance: 44.8
click at [238, 99] on li "Newly Received" at bounding box center [387, 99] width 406 height 10
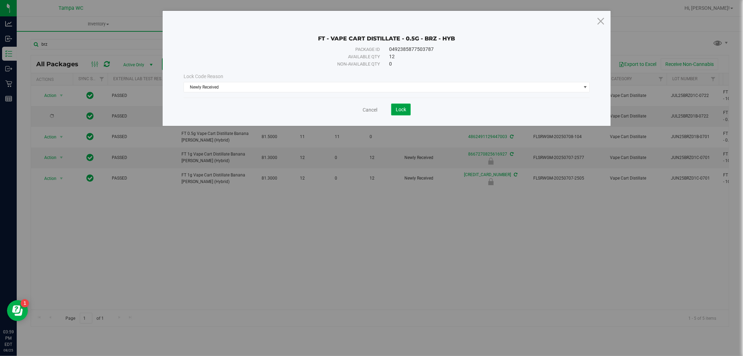
click at [401, 106] on button "Lock" at bounding box center [401, 109] width 20 height 12
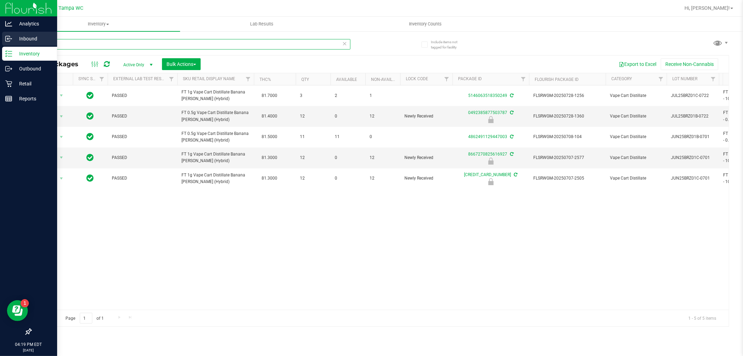
drag, startPoint x: 79, startPoint y: 42, endPoint x: 1, endPoint y: 40, distance: 78.0
click at [1, 40] on div "Analytics Inbound Inventory Outbound Retail Reports 04:19 PM EDT 08/25/2025 08/…" at bounding box center [371, 178] width 743 height 356
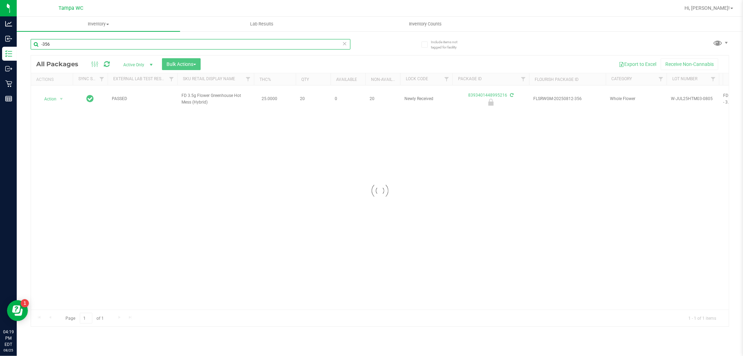
type input "-356"
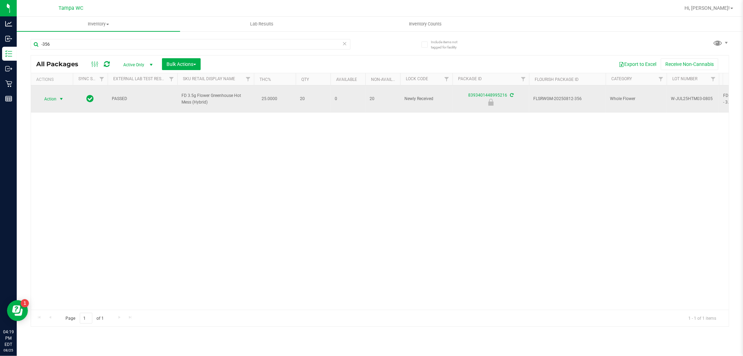
click at [54, 95] on span "Action" at bounding box center [47, 99] width 19 height 10
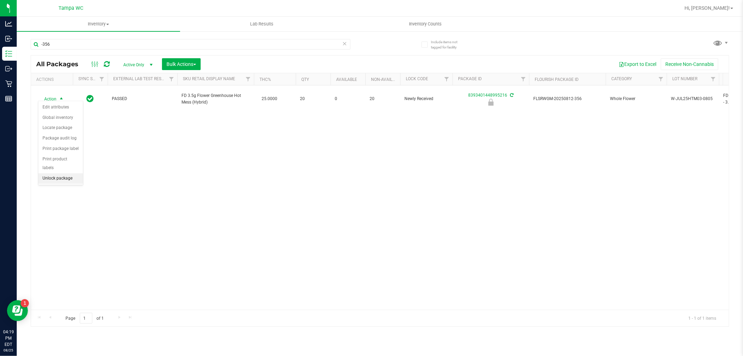
click at [62, 177] on li "Unlock package" at bounding box center [60, 178] width 45 height 10
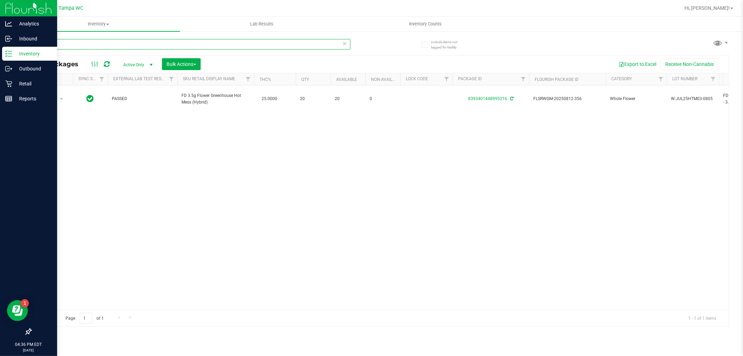
drag, startPoint x: 64, startPoint y: 46, endPoint x: 0, endPoint y: 49, distance: 63.8
click at [0, 49] on div "Analytics Inbound Inventory Outbound Retail Reports 04:36 PM EDT 08/25/2025 08/…" at bounding box center [371, 178] width 743 height 356
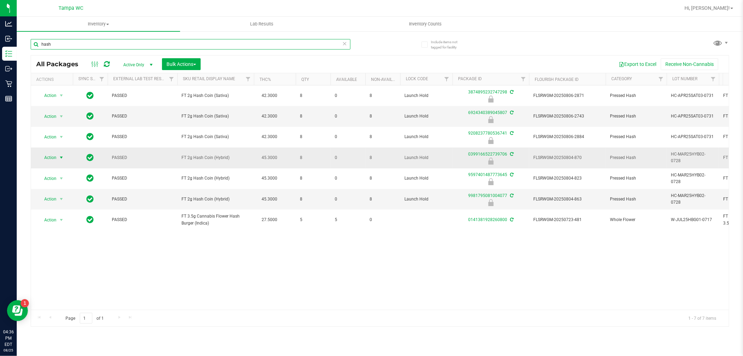
type input "hash"
click at [58, 155] on span "select" at bounding box center [61, 158] width 9 height 10
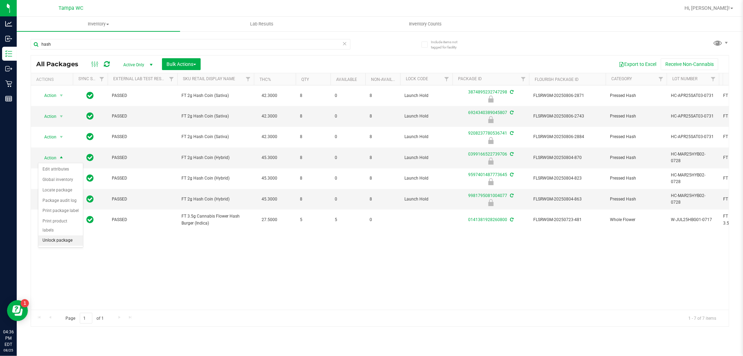
click at [51, 239] on li "Unlock package" at bounding box center [60, 240] width 45 height 10
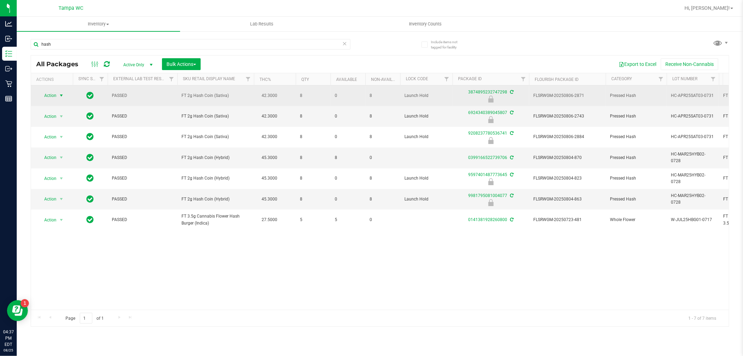
click at [59, 95] on span "select" at bounding box center [62, 96] width 6 height 6
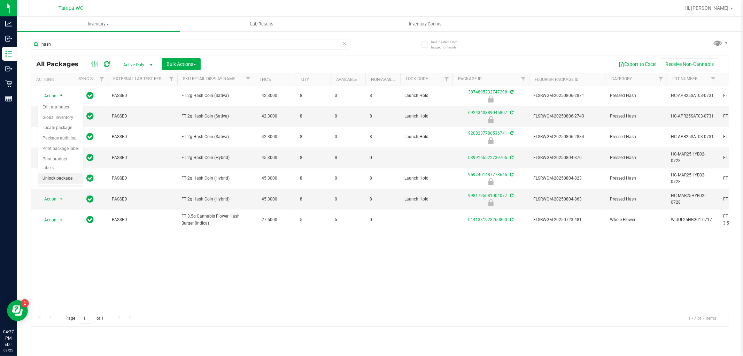
click at [52, 179] on li "Unlock package" at bounding box center [60, 178] width 45 height 10
click at [185, 68] on button "Bulk Actions" at bounding box center [181, 64] width 39 height 12
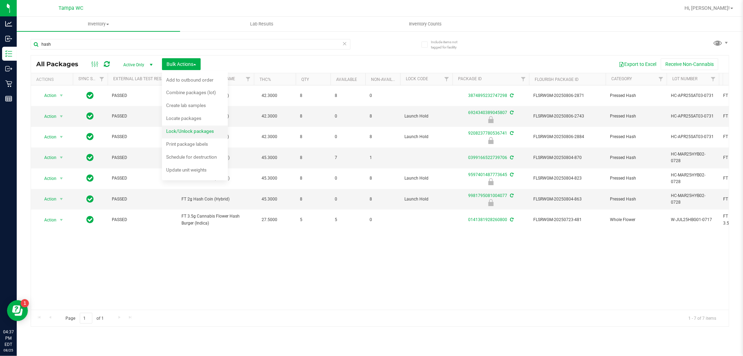
click at [203, 133] on div "Lock/Unlock packages" at bounding box center [194, 131] width 57 height 11
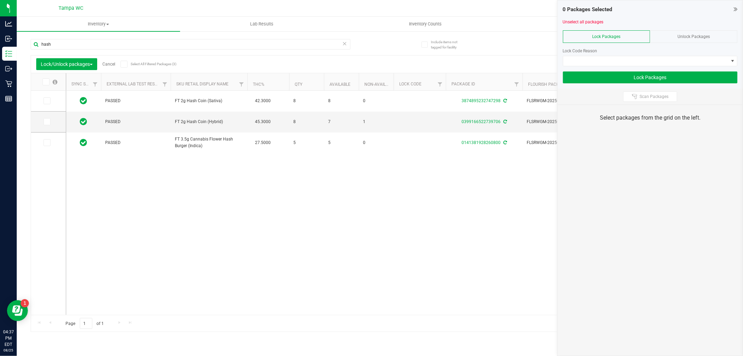
click at [697, 36] on span "Unlock Packages" at bounding box center [693, 36] width 32 height 5
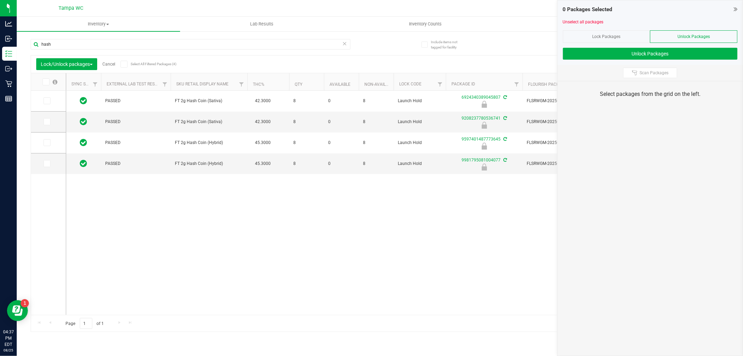
click at [44, 82] on icon at bounding box center [45, 82] width 5 height 0
click at [0, 0] on input "checkbox" at bounding box center [0, 0] width 0 height 0
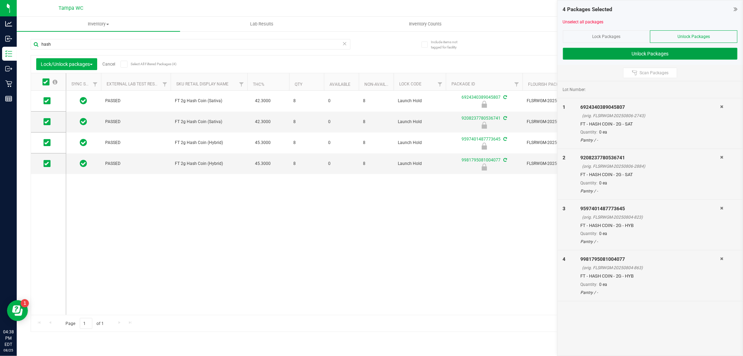
click at [657, 56] on button "Unlock Packages" at bounding box center [650, 54] width 174 height 12
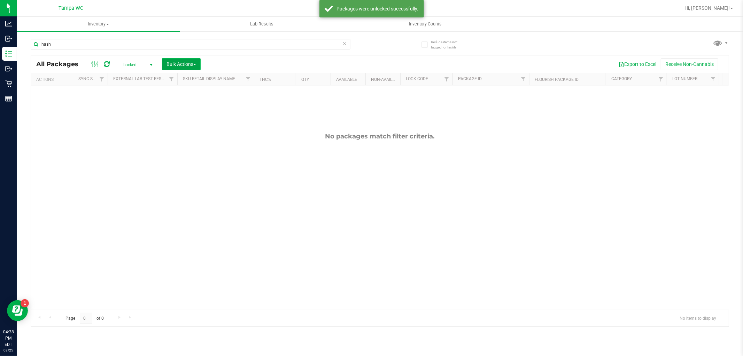
click at [180, 65] on span "Bulk Actions" at bounding box center [181, 64] width 30 height 6
click at [199, 129] on span "Lock/Unlock packages" at bounding box center [190, 131] width 48 height 6
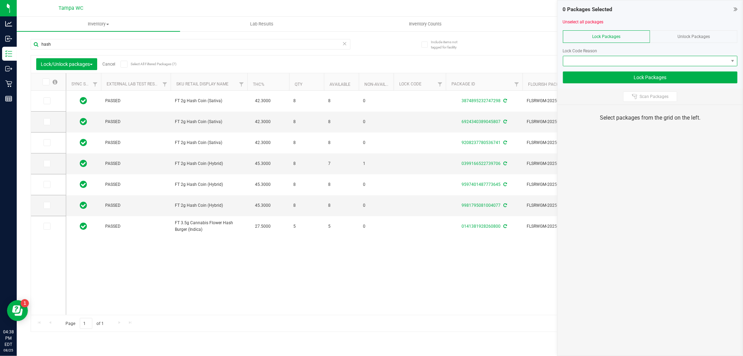
click at [635, 61] on span at bounding box center [645, 61] width 165 height 10
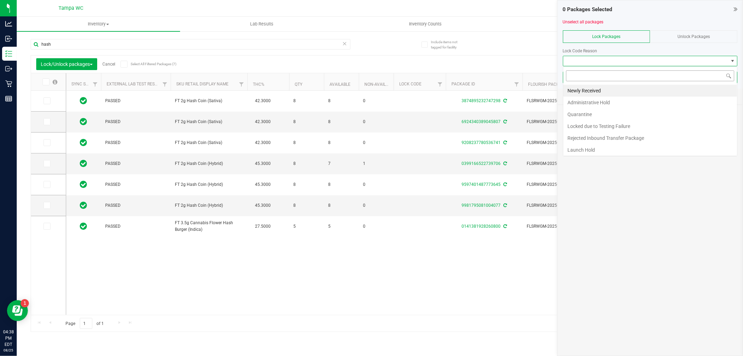
scroll to position [10, 174]
click at [615, 89] on li "Newly Received" at bounding box center [650, 91] width 174 height 12
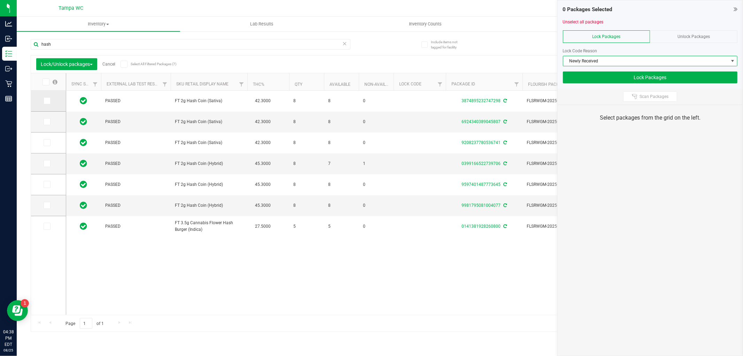
click at [47, 101] on icon at bounding box center [46, 101] width 5 height 0
click at [0, 0] on input "checkbox" at bounding box center [0, 0] width 0 height 0
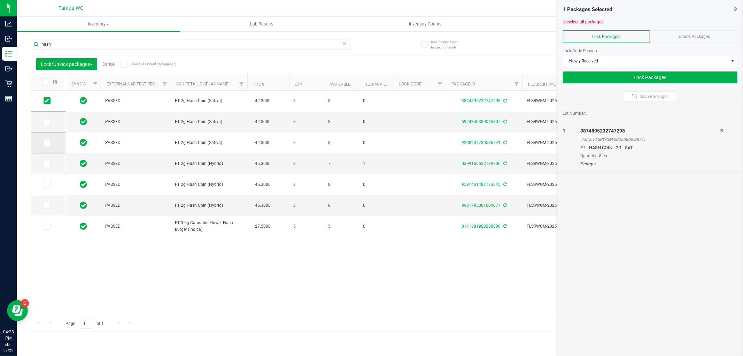
drag, startPoint x: 49, startPoint y: 119, endPoint x: 45, endPoint y: 136, distance: 17.1
click at [48, 121] on span at bounding box center [47, 121] width 7 height 7
click at [47, 142] on icon at bounding box center [46, 142] width 5 height 0
click at [0, 0] on input "checkbox" at bounding box center [0, 0] width 0 height 0
click at [46, 122] on icon at bounding box center [46, 122] width 5 height 0
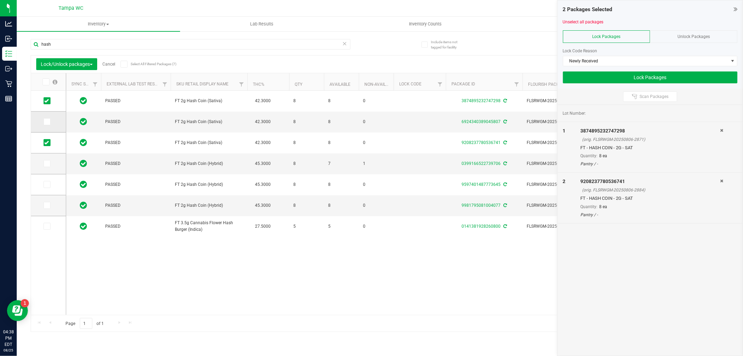
click at [0, 0] on input "checkbox" at bounding box center [0, 0] width 0 height 0
click at [44, 185] on span at bounding box center [47, 184] width 7 height 7
click at [0, 0] on input "checkbox" at bounding box center [0, 0] width 0 height 0
click at [45, 205] on icon at bounding box center [46, 205] width 5 height 0
click at [0, 0] on input "checkbox" at bounding box center [0, 0] width 0 height 0
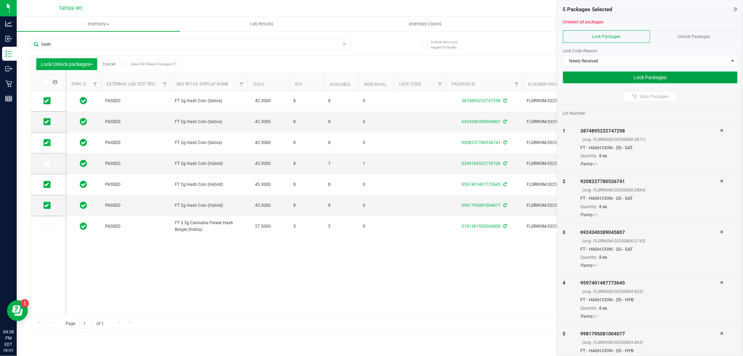
click at [662, 80] on button "Lock Packages" at bounding box center [650, 77] width 174 height 12
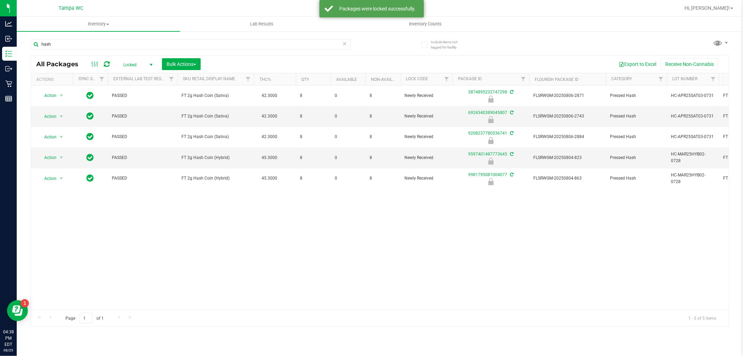
drag, startPoint x: 142, startPoint y: 61, endPoint x: 143, endPoint y: 64, distance: 3.9
click at [142, 60] on span "Locked" at bounding box center [136, 65] width 38 height 10
click at [142, 75] on li "Active Only" at bounding box center [136, 76] width 38 height 10
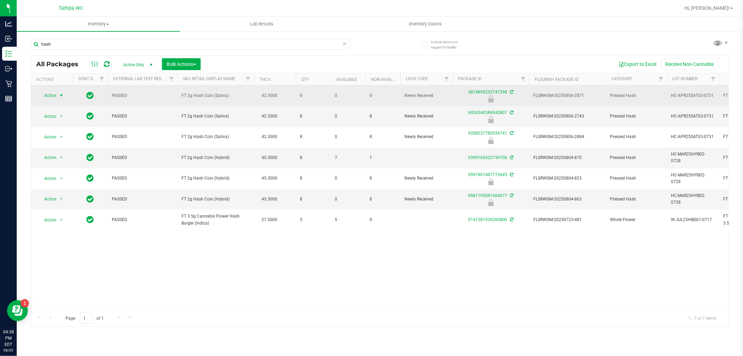
click at [53, 92] on span "Action" at bounding box center [47, 96] width 19 height 10
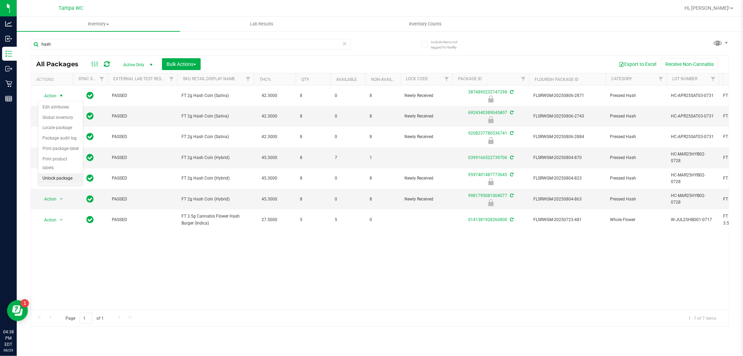
click at [46, 176] on li "Unlock package" at bounding box center [60, 178] width 45 height 10
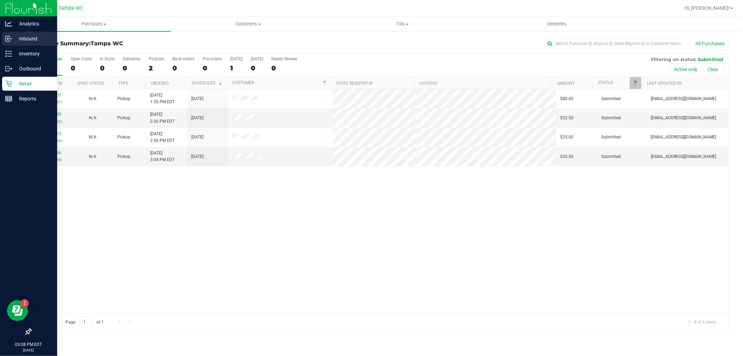
click at [29, 37] on p "Inbound" at bounding box center [33, 38] width 42 height 8
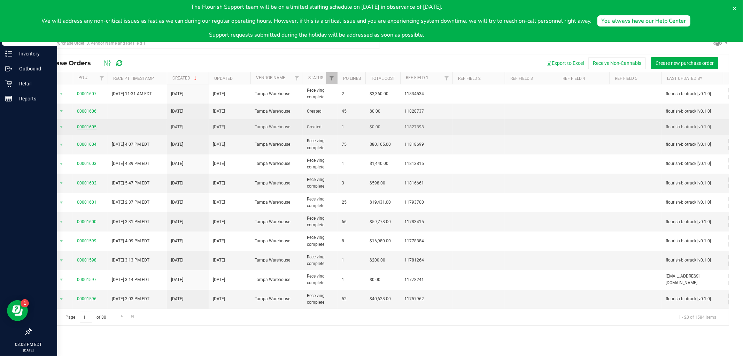
click at [91, 126] on link "00001605" at bounding box center [87, 126] width 20 height 5
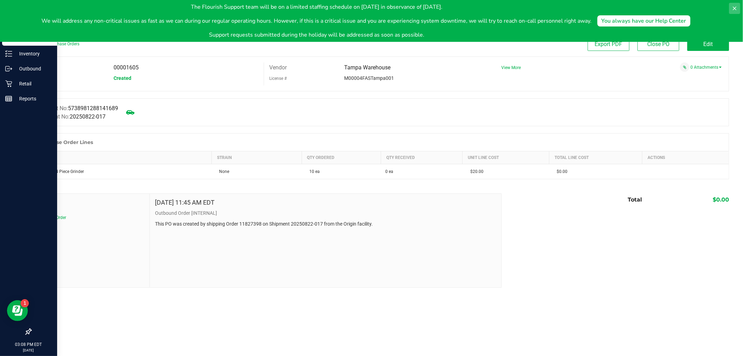
click at [736, 7] on icon at bounding box center [735, 9] width 6 height 6
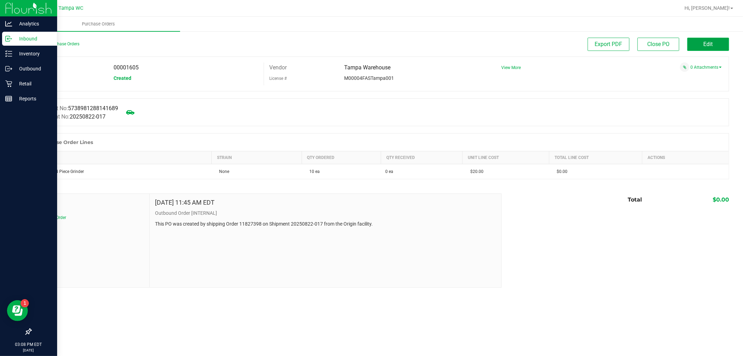
click at [717, 44] on button "Edit" at bounding box center [708, 44] width 42 height 13
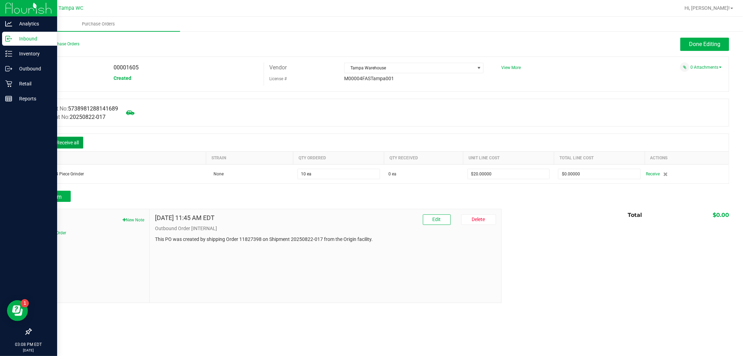
click at [77, 144] on button "Receive all" at bounding box center [67, 143] width 31 height 12
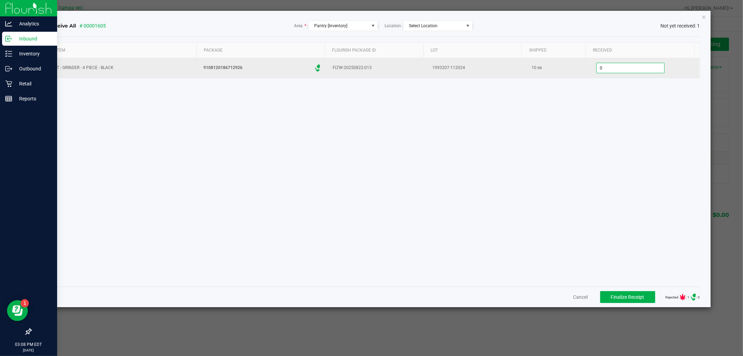
click at [632, 68] on input "0" at bounding box center [631, 68] width 68 height 10
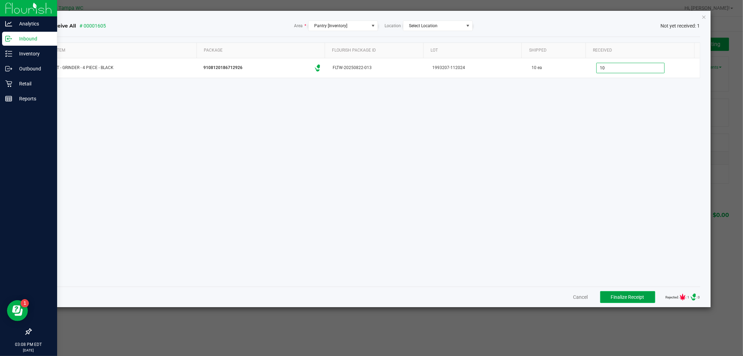
type input "10 ea"
click at [622, 299] on span "Finalize Receipt" at bounding box center [627, 297] width 33 height 6
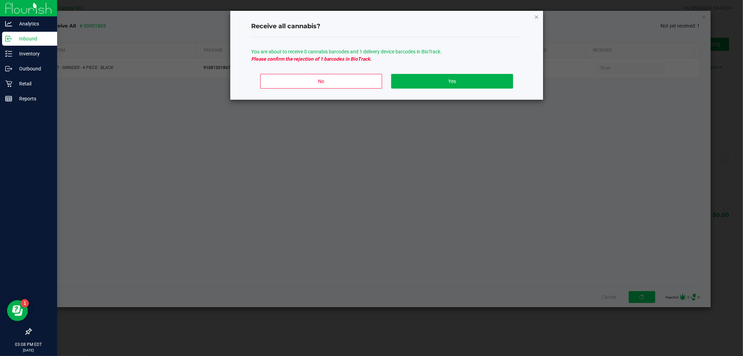
click at [536, 16] on icon "Close" at bounding box center [536, 17] width 5 height 8
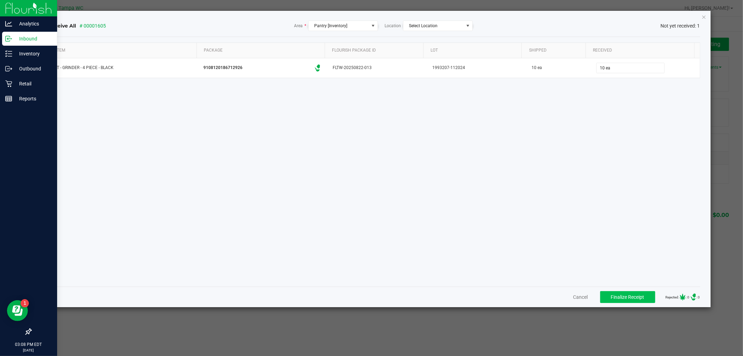
drag, startPoint x: 592, startPoint y: 177, endPoint x: 616, endPoint y: 231, distance: 59.3
click at [592, 179] on div "Item Package Flourish Package ID Lot Shipped Received FT - GRINDER - 4 PIECE - …" at bounding box center [374, 161] width 652 height 238
click at [639, 296] on button "Finalize Receipt" at bounding box center [627, 297] width 55 height 12
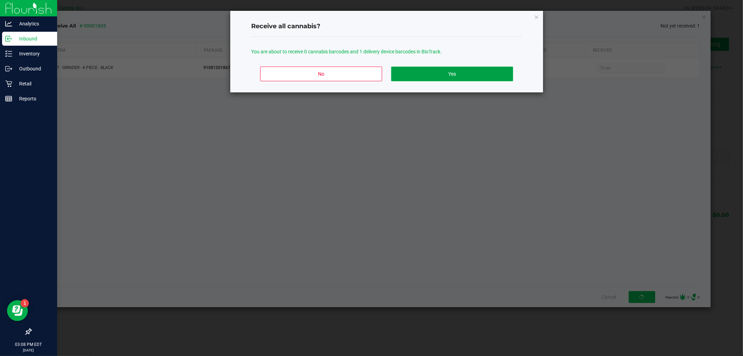
click at [432, 81] on div "No Yes" at bounding box center [386, 76] width 271 height 31
click at [434, 78] on button "Yes" at bounding box center [452, 74] width 122 height 15
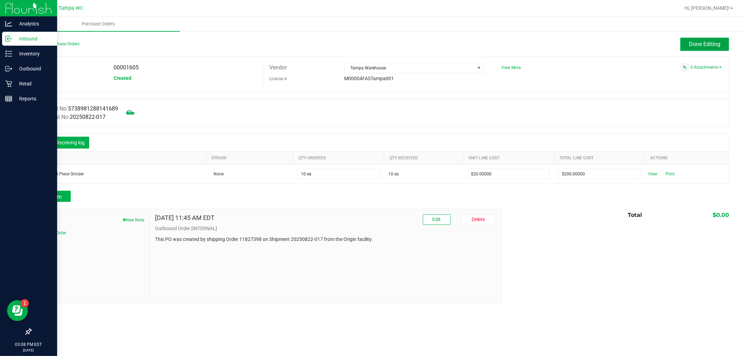
click at [697, 47] on span "Done Editing" at bounding box center [704, 44] width 31 height 7
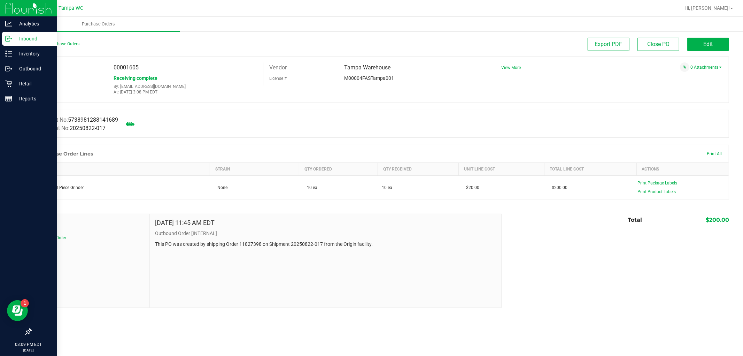
click at [66, 48] on div "Back to Purchase Orders" at bounding box center [118, 44] width 174 height 13
click at [65, 46] on link "Back to Purchase Orders" at bounding box center [55, 43] width 49 height 5
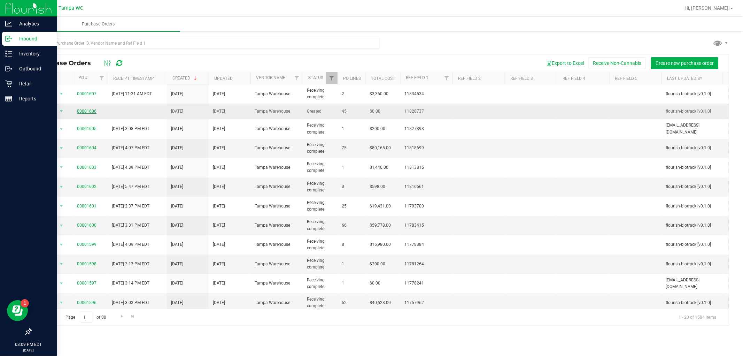
click at [85, 110] on link "00001606" at bounding box center [87, 111] width 20 height 5
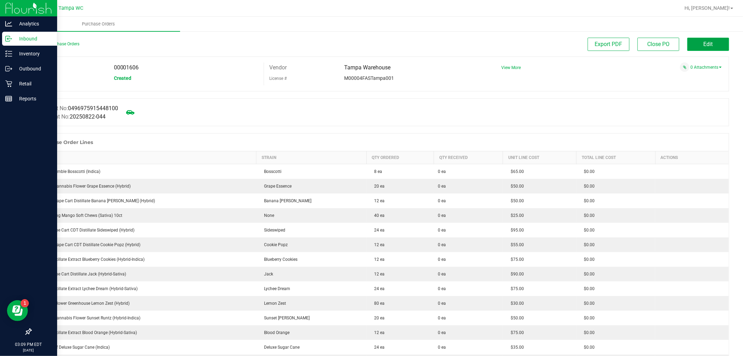
click at [693, 45] on button "Edit" at bounding box center [708, 44] width 42 height 13
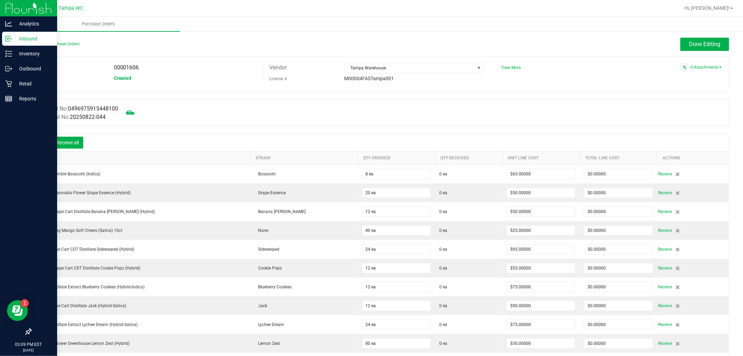
click at [44, 147] on icon at bounding box center [41, 143] width 7 height 7
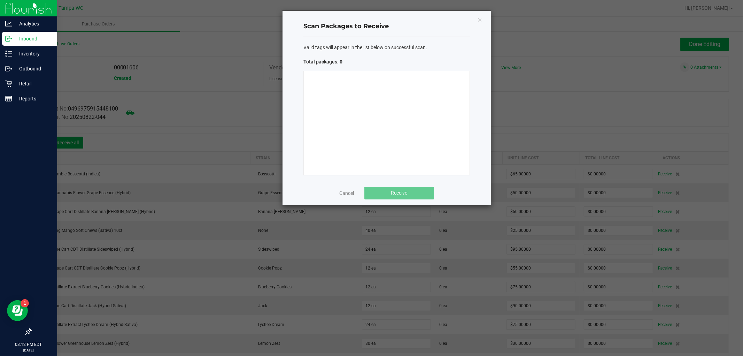
drag, startPoint x: 350, startPoint y: 101, endPoint x: 350, endPoint y: 106, distance: 4.5
click at [350, 105] on div at bounding box center [386, 123] width 166 height 104
click at [479, 18] on icon "Close" at bounding box center [479, 19] width 5 height 8
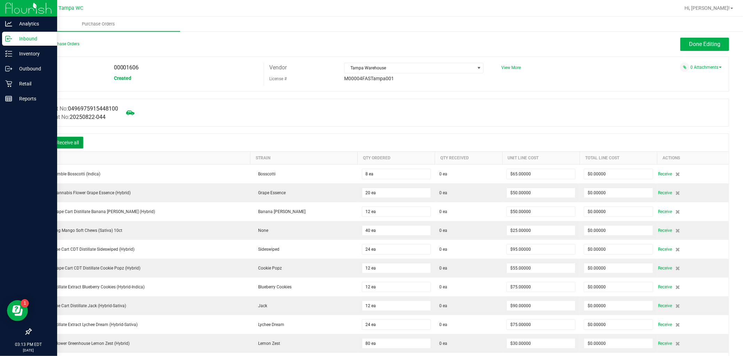
click at [77, 143] on button "Receive all" at bounding box center [67, 143] width 31 height 12
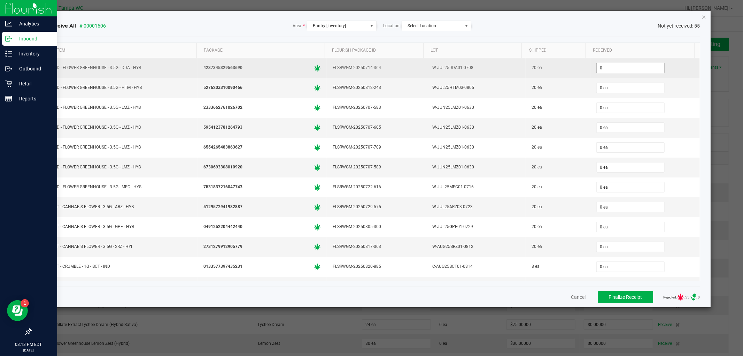
click at [632, 70] on input "0" at bounding box center [631, 68] width 68 height 10
type input "20"
type input "0"
type input "20 ea"
type input "20"
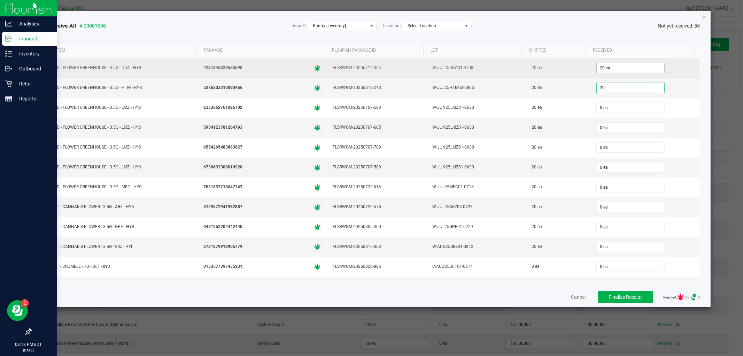
type input "0"
type input "20 ea"
type input "20"
type input "0"
type input "20 ea"
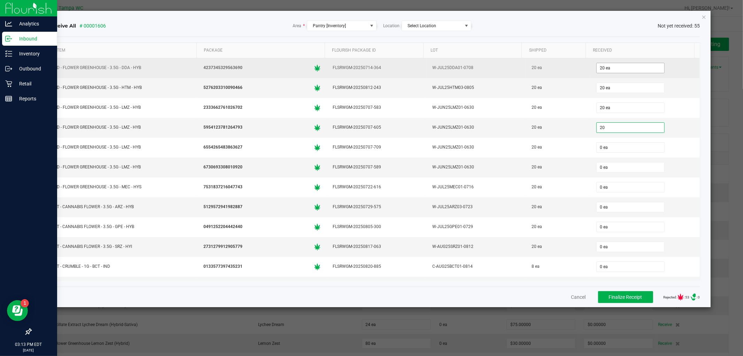
type input "20"
type input "0"
type input "20 ea"
type input "20"
type input "0"
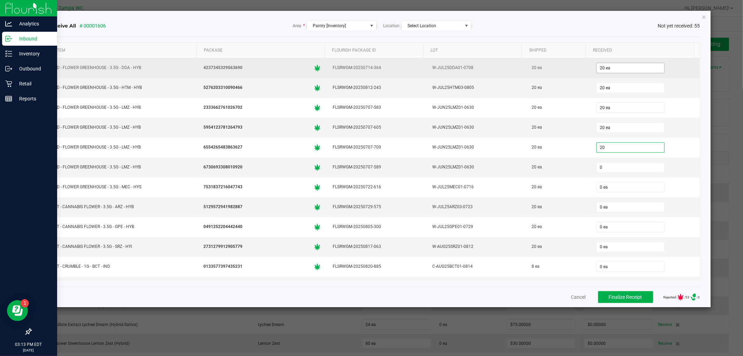
type input "20 ea"
type input "20"
type input "0"
type input "20 ea"
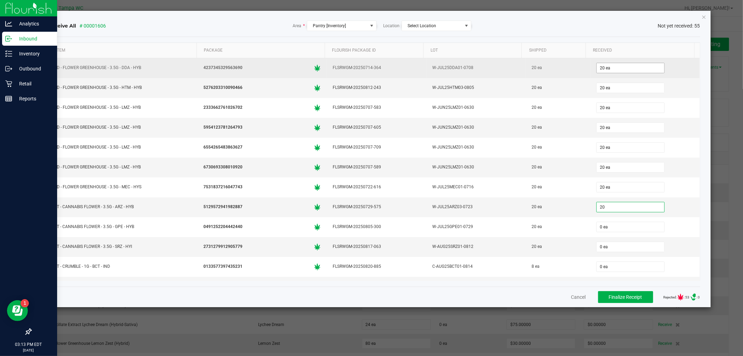
type input "20"
type input "0"
type input "20 ea"
type input "20"
type input "0"
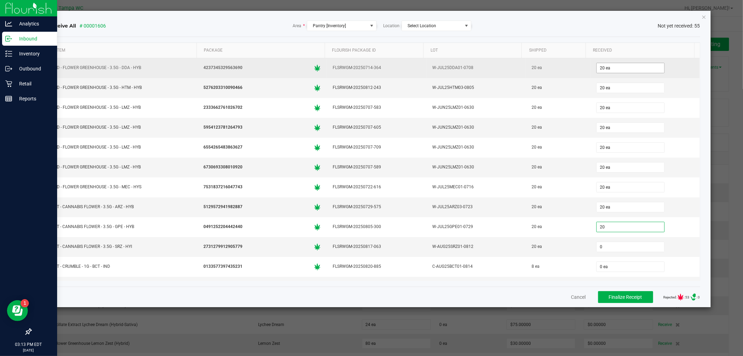
type input "20 ea"
type input "20"
type input "0"
type input "20 ea"
type input "8"
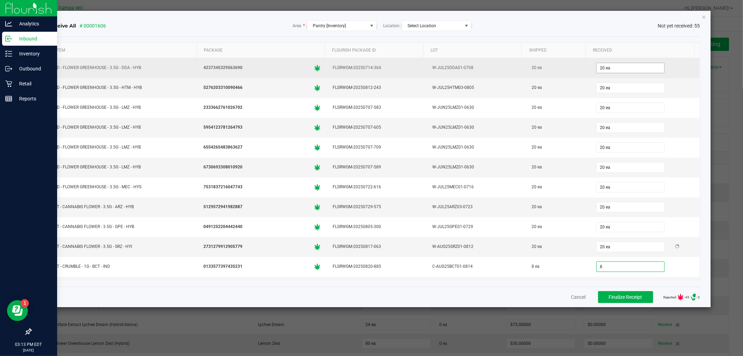
type input "0"
type input "8 ea"
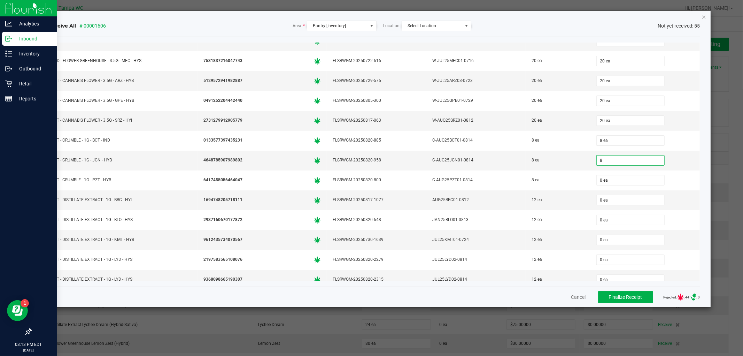
type input "8 ea"
type input "12"
type input "0"
type input "12 ea"
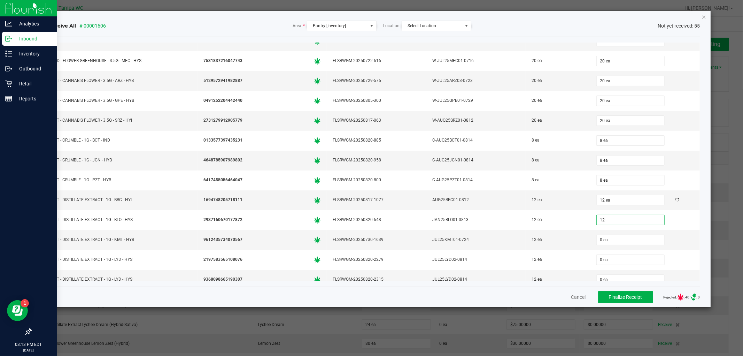
type input "12"
type input "0"
type input "12 ea"
type input "12"
type input "0"
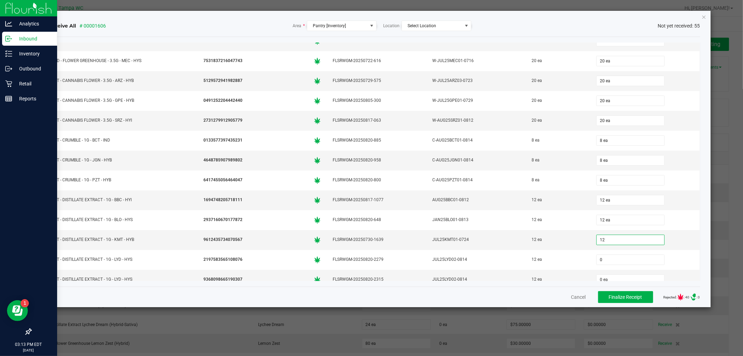
type input "12 ea"
type input "12"
type input "01"
type input "12 ea"
type input "012"
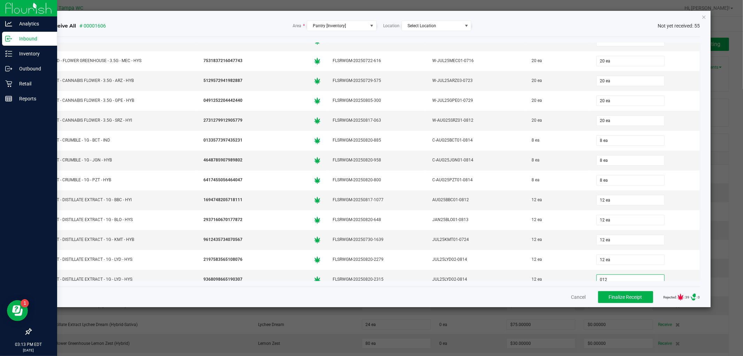
type input "0"
type input "12 ea"
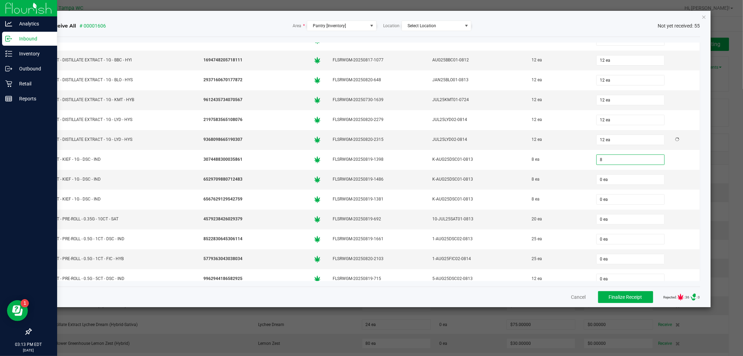
type input "8"
type input "0"
type input "8 ea"
type input "8"
type input "0"
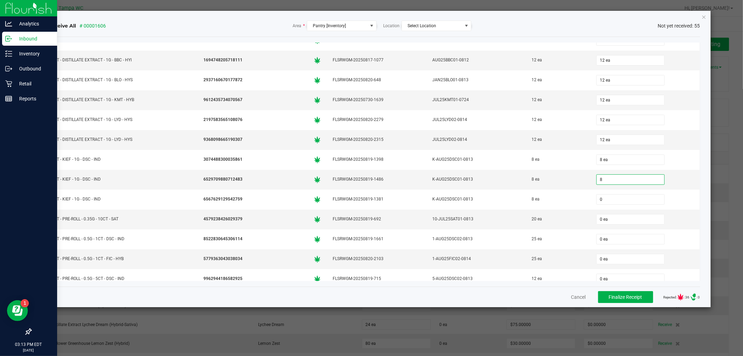
type input "8 ea"
type input "8"
type input "0"
type input "8 ea"
type input "20"
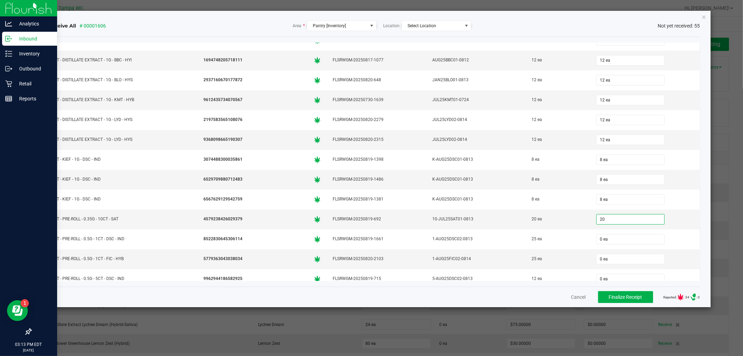
type input "0"
type input "20 ea"
type input "25"
type input "0"
type input "25 ea"
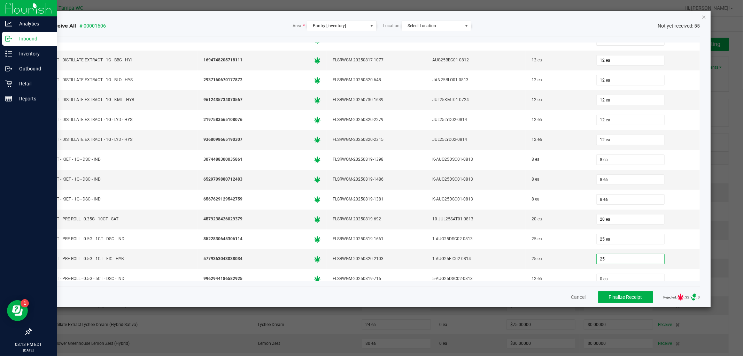
type input "25"
type input "0"
type input "25 ea"
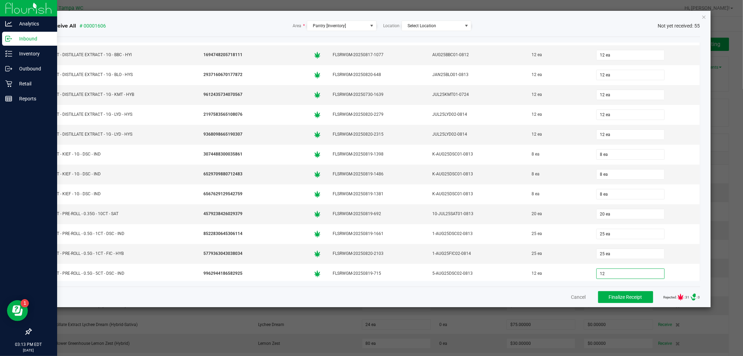
type input "12 ea"
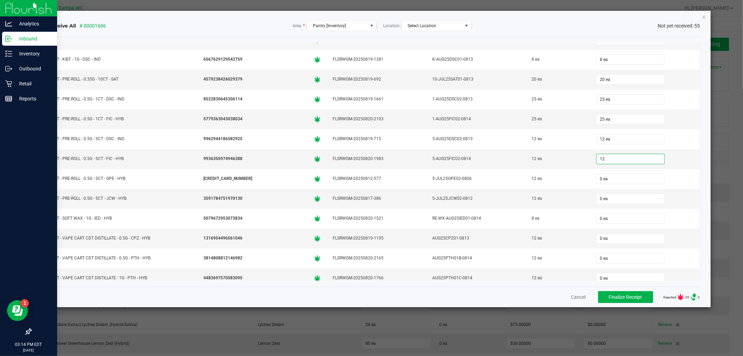
type input "12"
type input "0"
type input "12 ea"
type input "12"
type input "0"
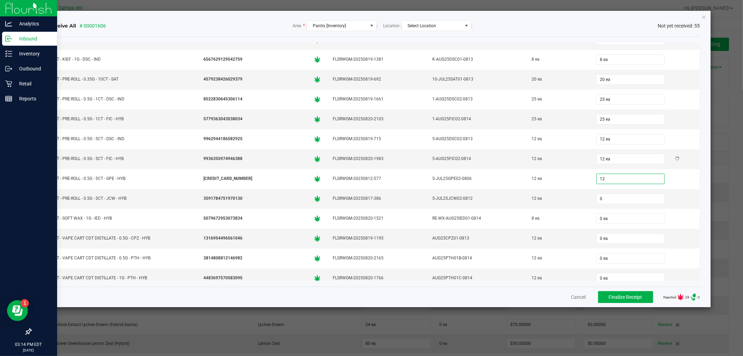
type input "12 ea"
type input "12"
type input "0"
type input "12 ea"
type input "8 ea"
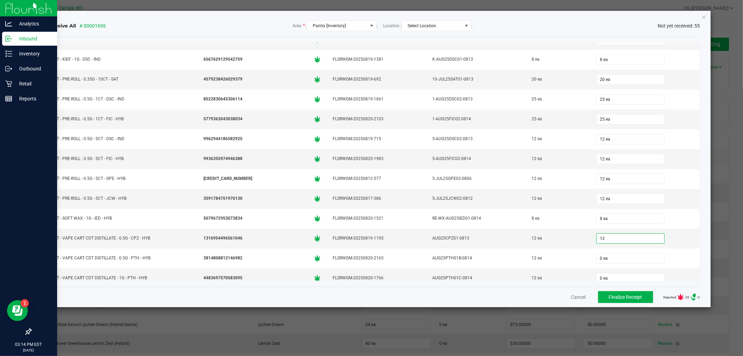
type input "12"
type input "0"
type input "12 ea"
type input "12"
type input "0"
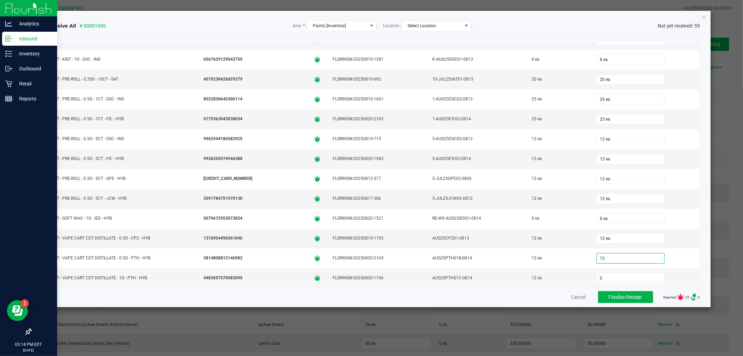
type input "12 ea"
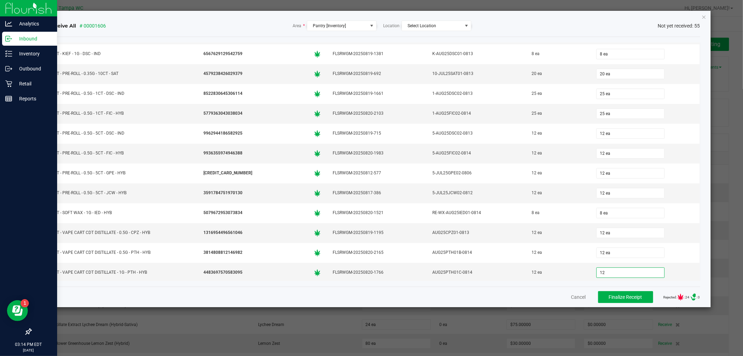
type input "12"
type input "0"
type input "12 ea"
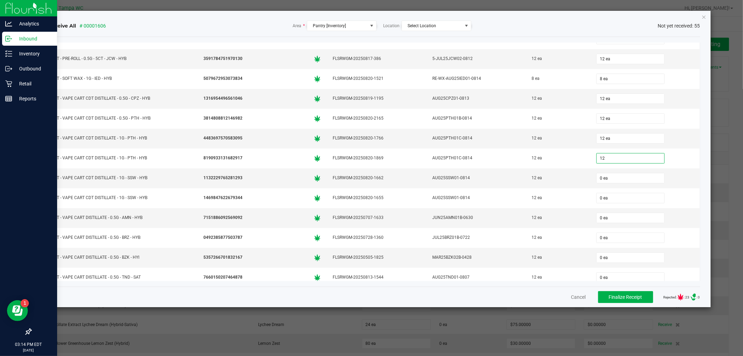
type input "12"
type input "0"
type input "12 ea"
type input "12"
type input "0"
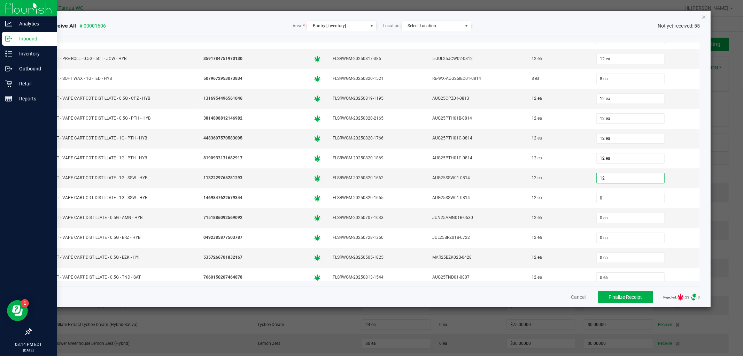
type input "12 ea"
type input "12"
type input "0"
type input "12 ea"
type input "12"
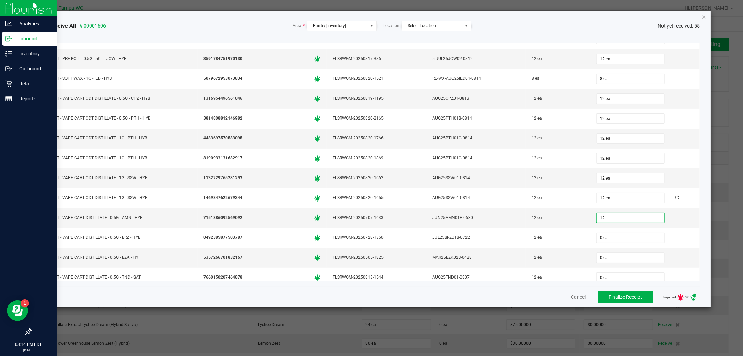
type input "0"
type input "12 ea"
type input "12"
type input "0"
type input "12 ea"
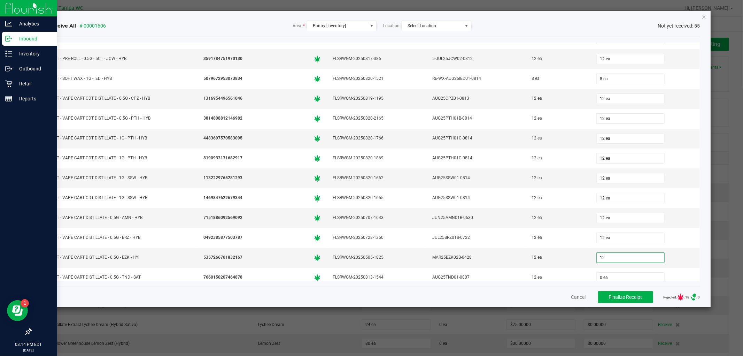
type input "12"
type input "0"
type input "12 ea"
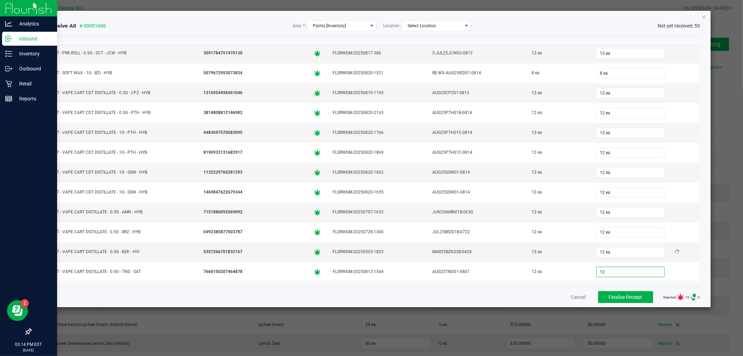
type input "12 ea"
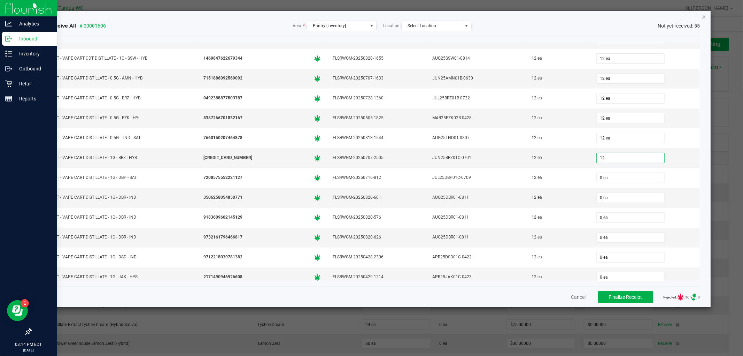
type input "12"
type input "0"
type input "12 ea"
type input "12"
type input "0"
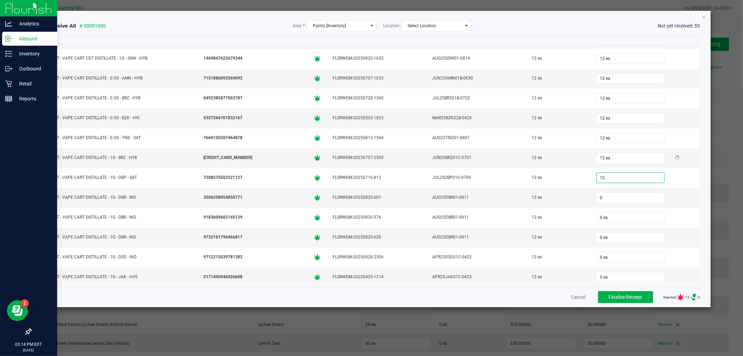
type input "12 ea"
type input "12"
type input "0"
type input "12 ea"
type input "12"
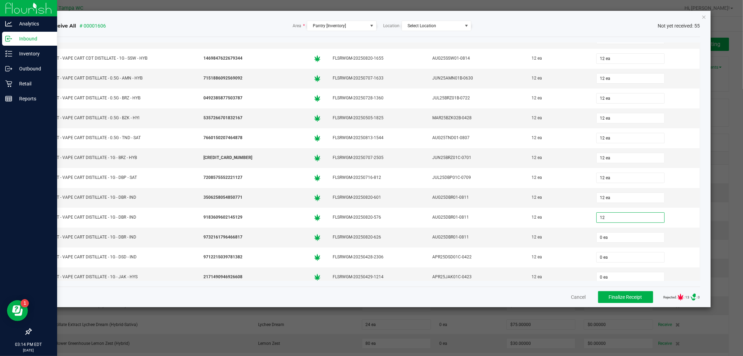
type input "0"
type input "12 ea"
type input "12"
type input "0"
type input "12 ea"
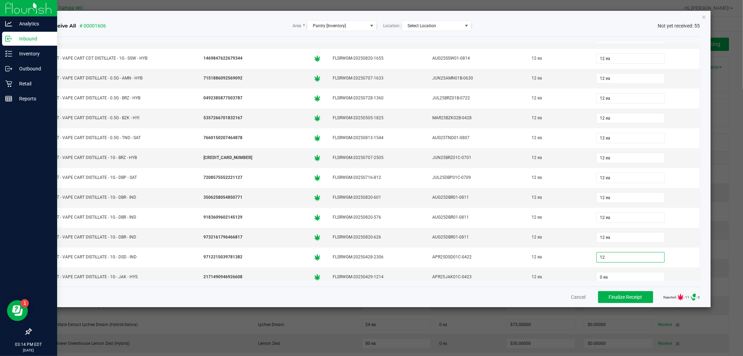
type input "12 ea"
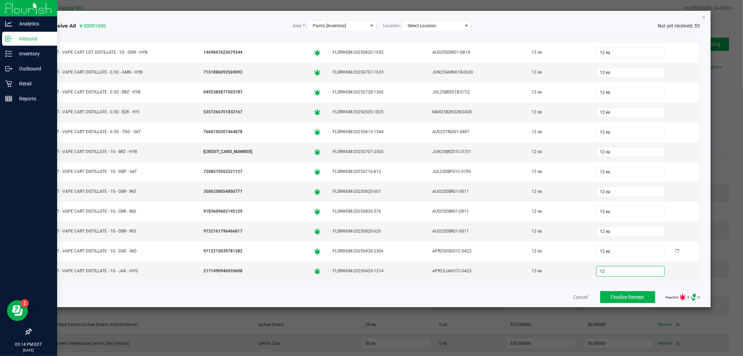
type input "12"
type input "0"
type input "12 ea"
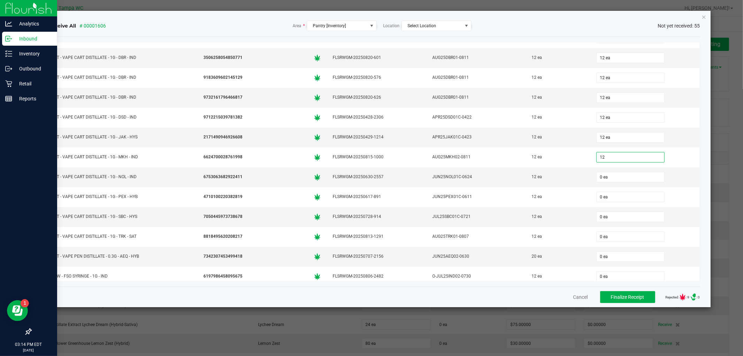
type input "12"
type input "0"
type input "12 ea"
type input "12"
type input "0"
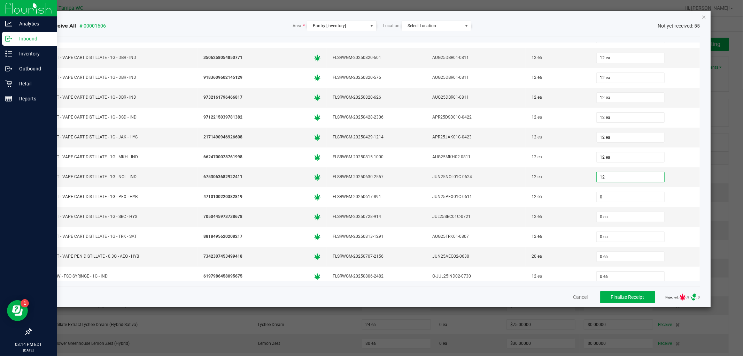
type input "12 ea"
type input "12"
type input "0"
type input "12 ea"
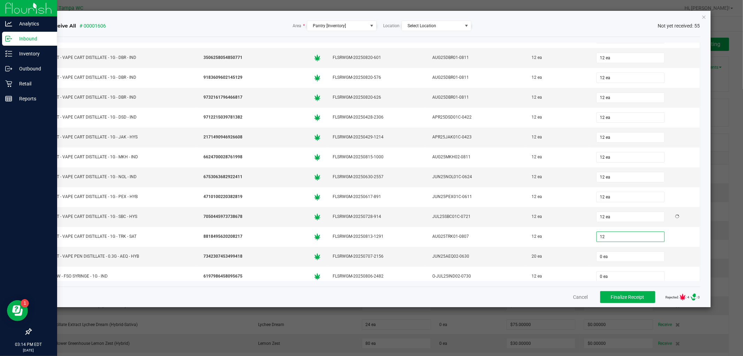
type input "12 ea"
type input "20"
type input "0"
type input "20 ea"
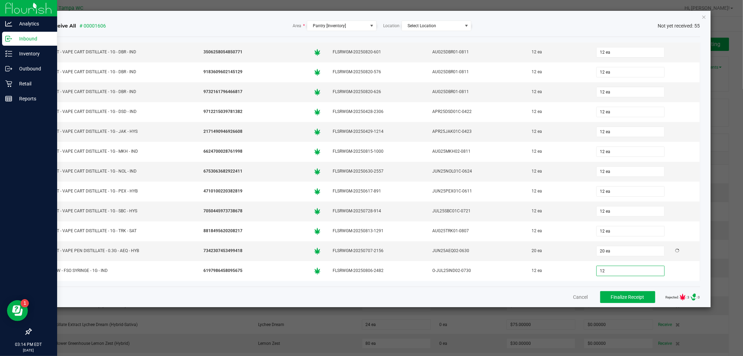
type input "12 ea"
type input "20"
type input "0"
type input "20 ea"
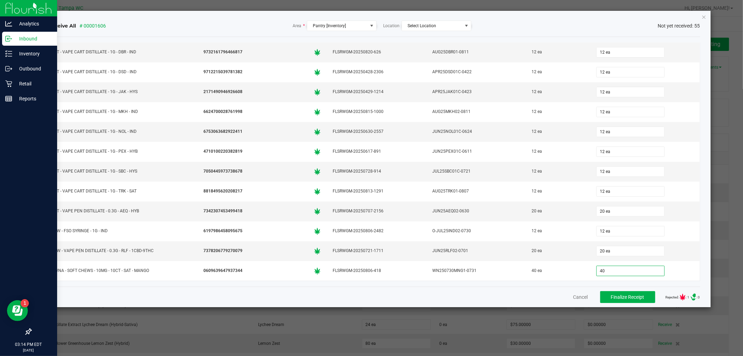
type input "40"
type input "40 ea"
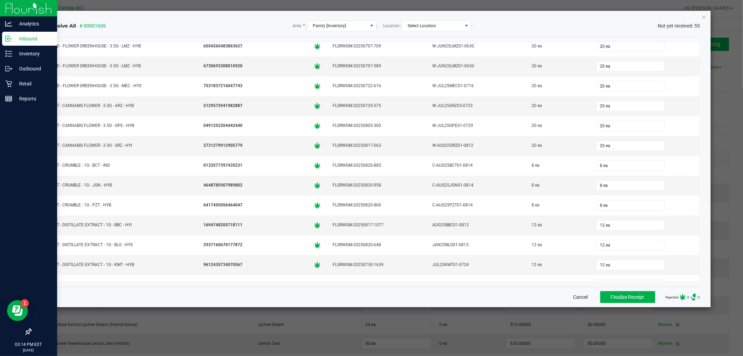
scroll to position [0, 0]
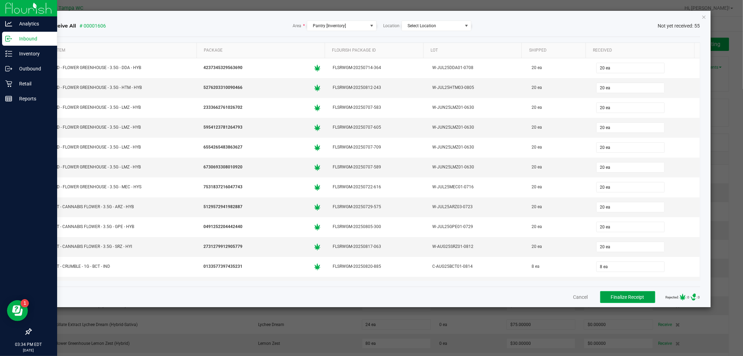
click at [624, 297] on span "Finalize Receipt" at bounding box center [627, 297] width 33 height 6
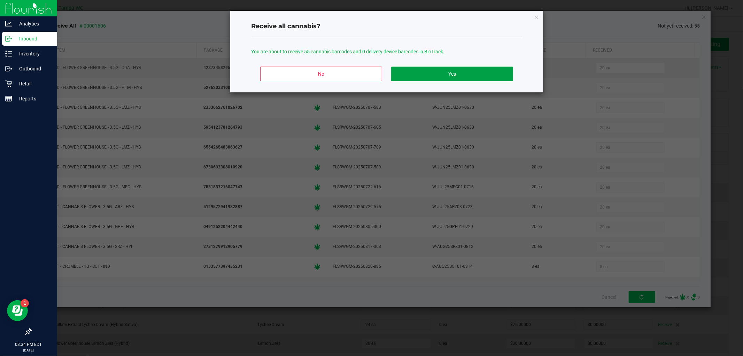
click at [446, 73] on button "Yes" at bounding box center [452, 74] width 122 height 15
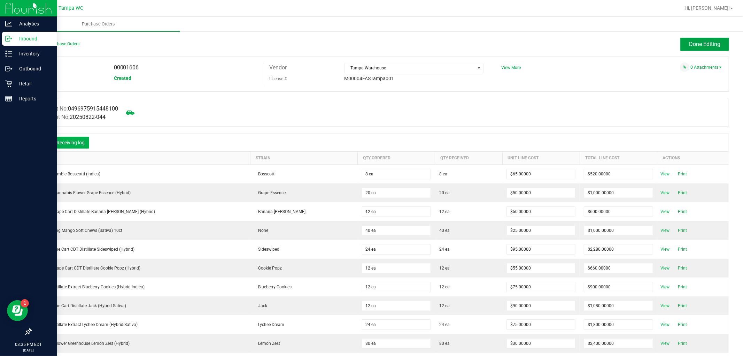
click at [716, 38] on button "Done Editing" at bounding box center [704, 44] width 49 height 13
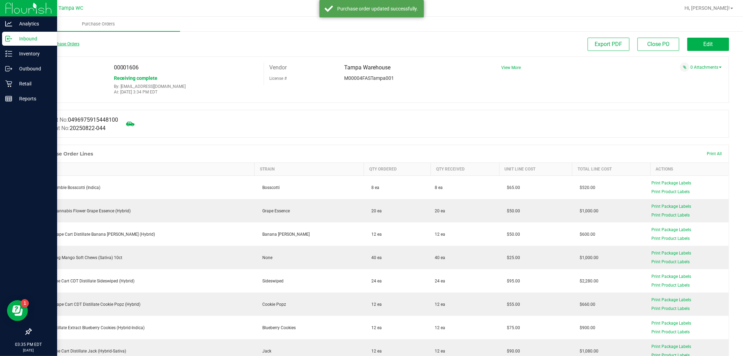
click at [48, 43] on link "Back to Purchase Orders" at bounding box center [55, 43] width 49 height 5
